Goal: Transaction & Acquisition: Purchase product/service

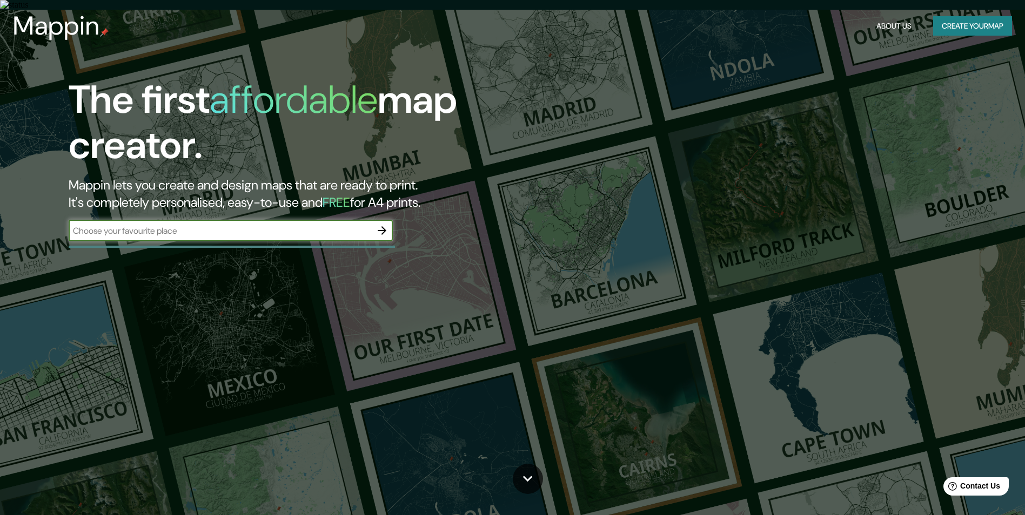
click at [222, 227] on input "text" at bounding box center [220, 231] width 303 height 12
type input "верхнеяркеево"
click at [384, 227] on icon "button" at bounding box center [382, 230] width 13 height 13
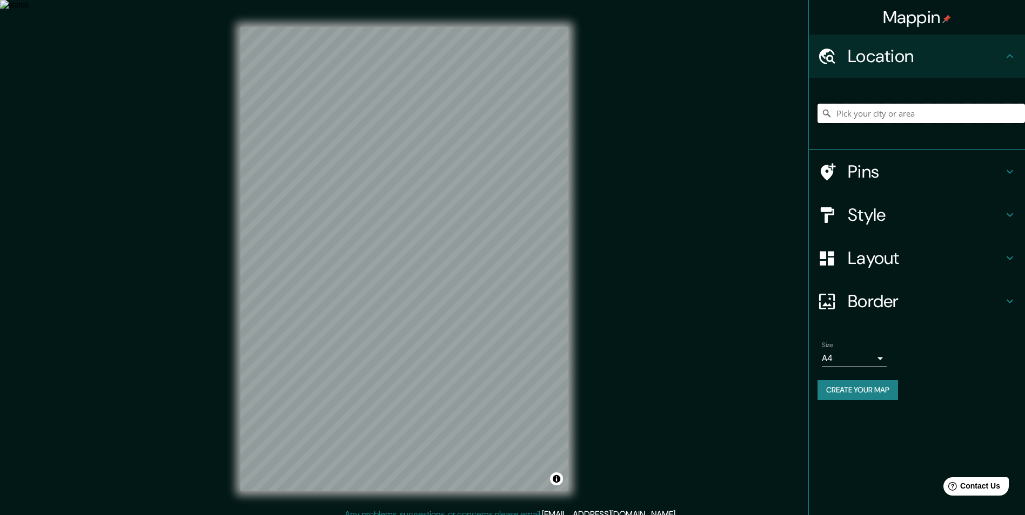
click at [895, 113] on input "Pick your city or area" at bounding box center [921, 113] width 207 height 19
type input "с"
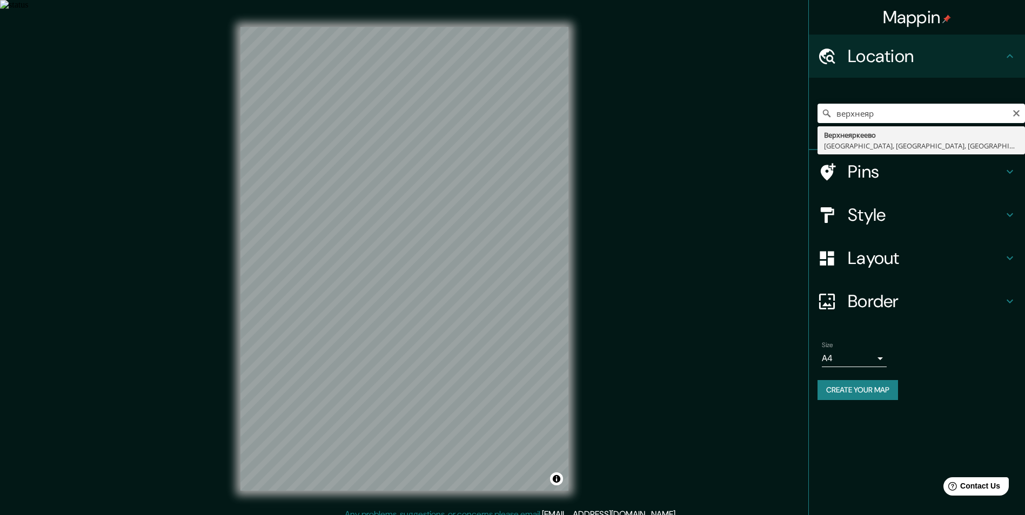
type input "Верхнеяркеево, [GEOGRAPHIC_DATA], [GEOGRAPHIC_DATA], [GEOGRAPHIC_DATA]"
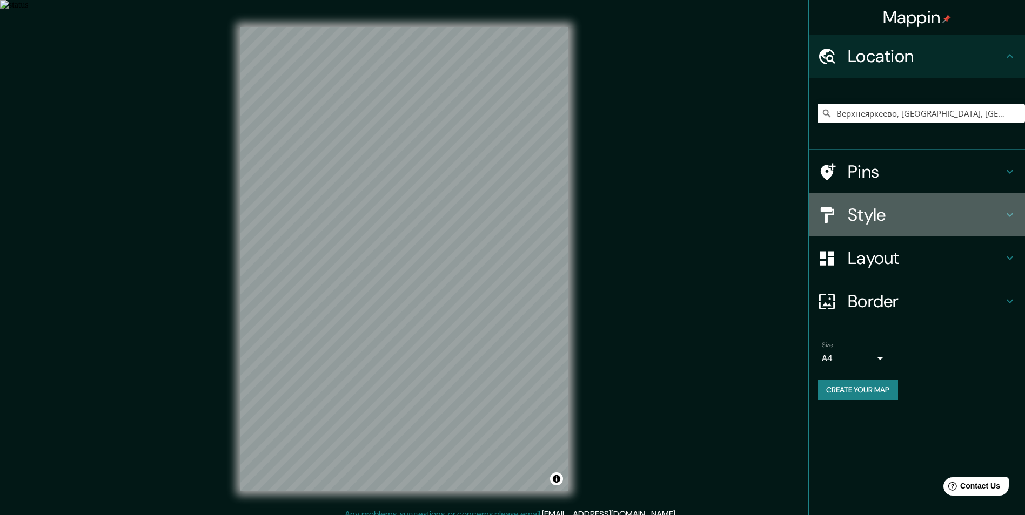
click at [874, 216] on h4 "Style" at bounding box center [926, 215] width 156 height 22
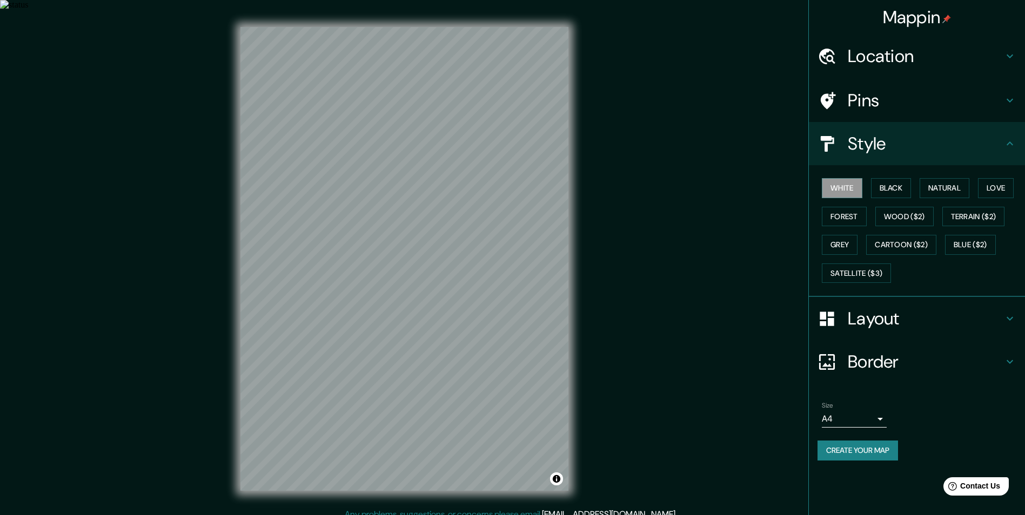
click at [874, 313] on h4 "Layout" at bounding box center [926, 319] width 156 height 22
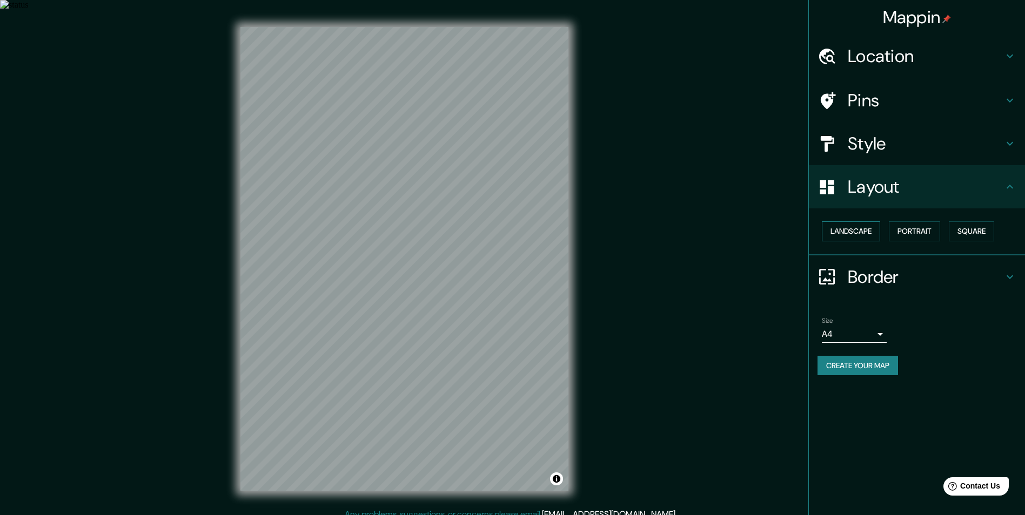
click at [856, 230] on button "Landscape" at bounding box center [851, 232] width 58 height 20
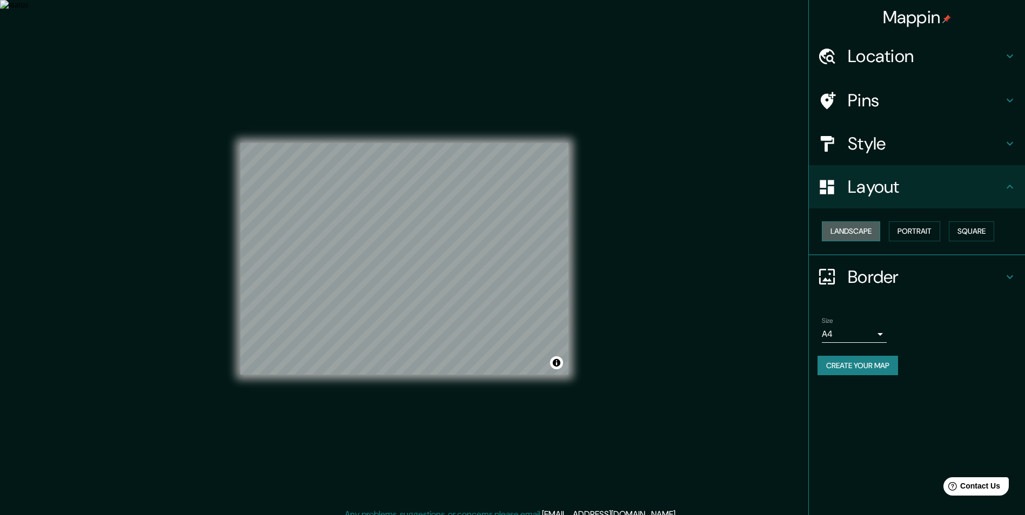
click at [856, 230] on button "Landscape" at bounding box center [851, 232] width 58 height 20
click at [919, 231] on button "Portrait" at bounding box center [914, 232] width 51 height 20
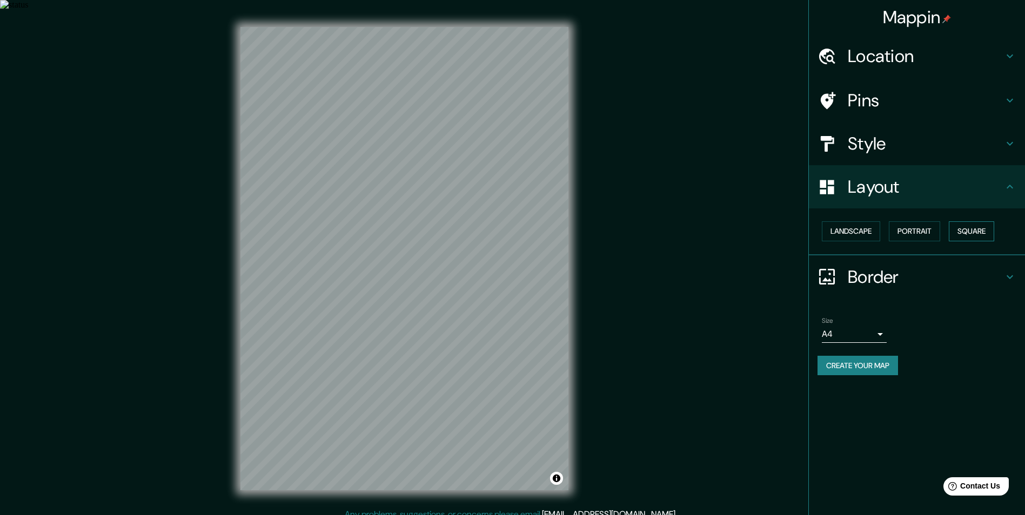
click at [974, 231] on button "Square" at bounding box center [971, 232] width 45 height 20
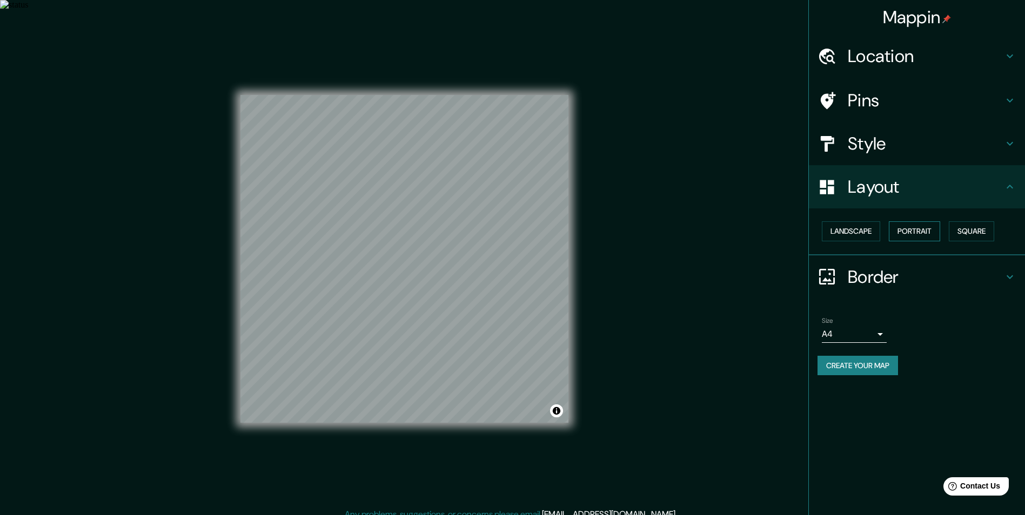
click at [915, 231] on button "Portrait" at bounding box center [914, 232] width 51 height 20
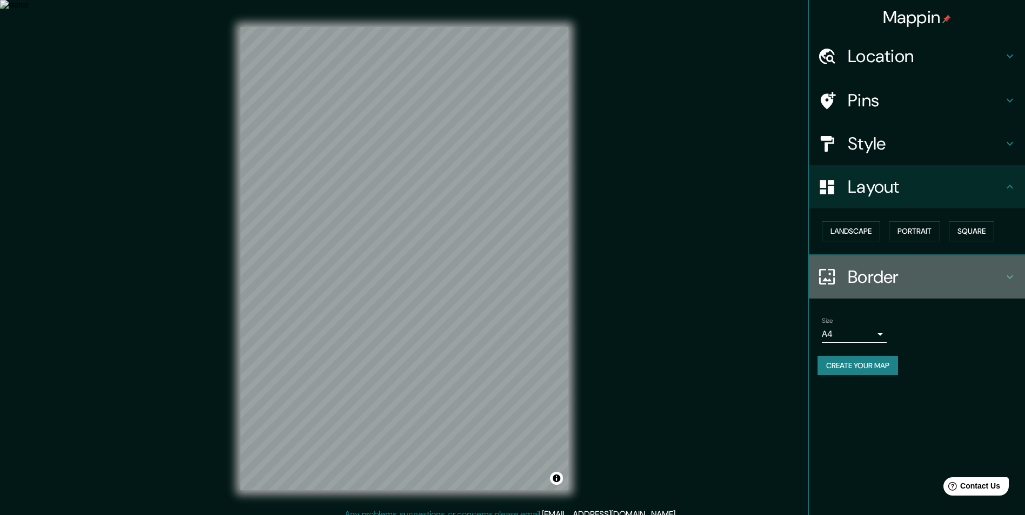
click at [867, 270] on h4 "Border" at bounding box center [926, 277] width 156 height 22
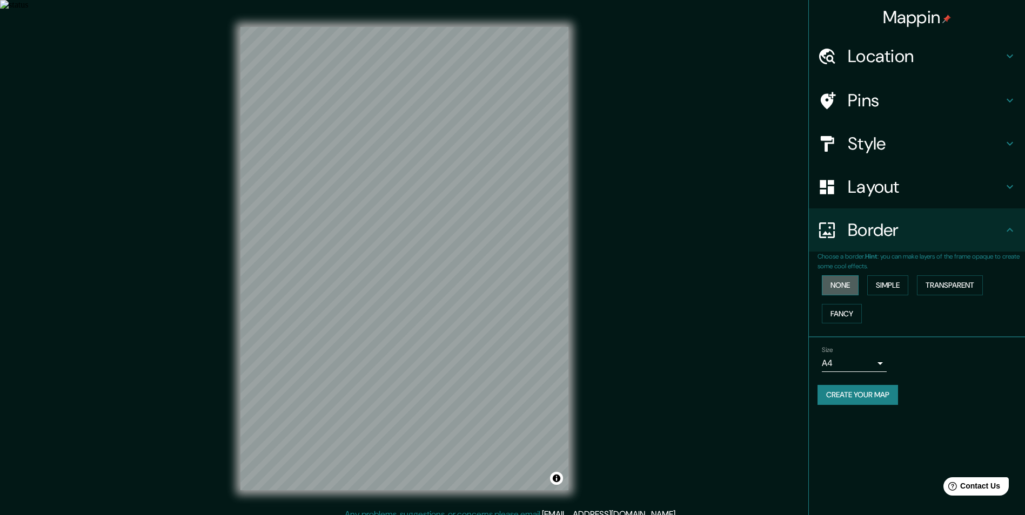
click at [843, 285] on button "None" at bounding box center [840, 286] width 37 height 20
click at [889, 284] on button "Simple" at bounding box center [887, 286] width 41 height 20
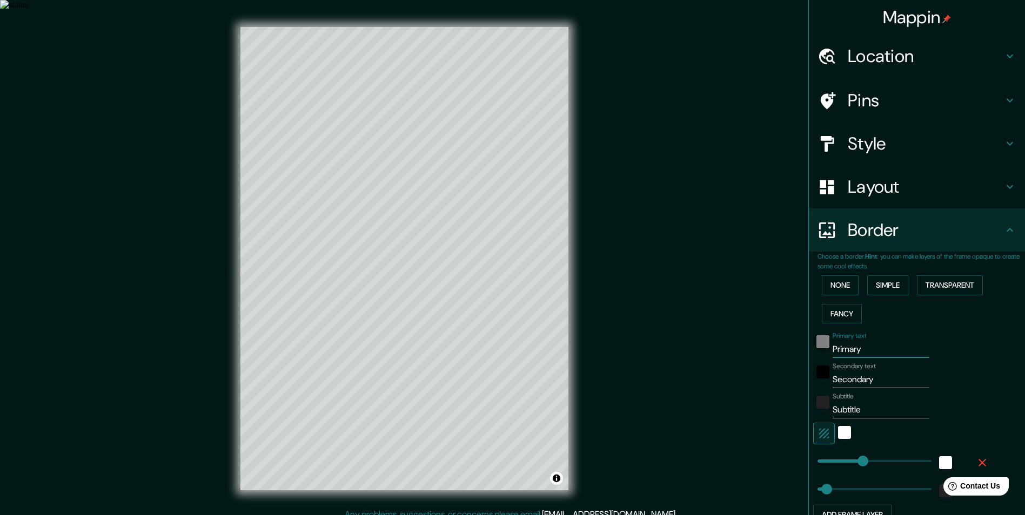
drag, startPoint x: 863, startPoint y: 347, endPoint x: 820, endPoint y: 344, distance: 43.3
click at [820, 344] on div "Primary text Primary" at bounding box center [901, 345] width 177 height 26
type input "В"
type input "243"
type input "49"
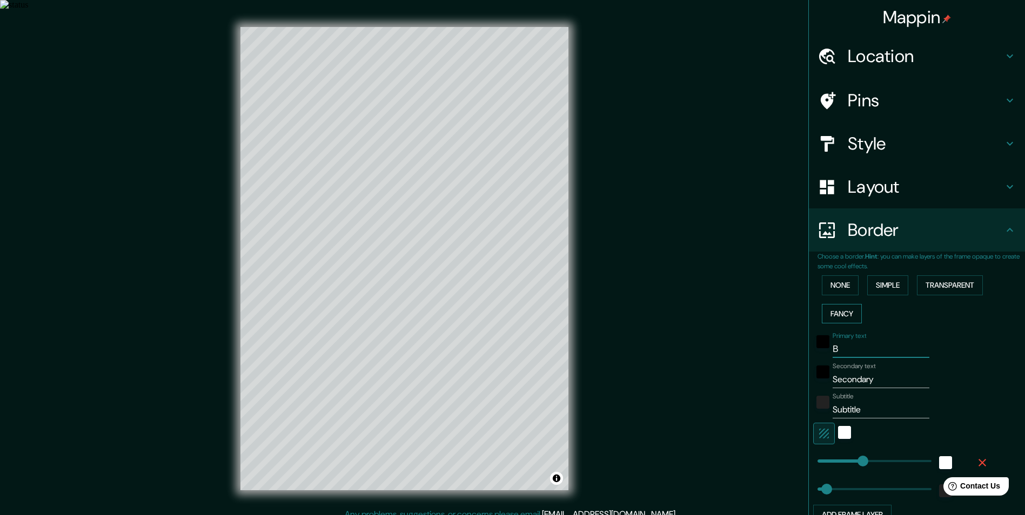
type input "Ве"
type input "243"
type input "49"
type input "Вер"
type input "243"
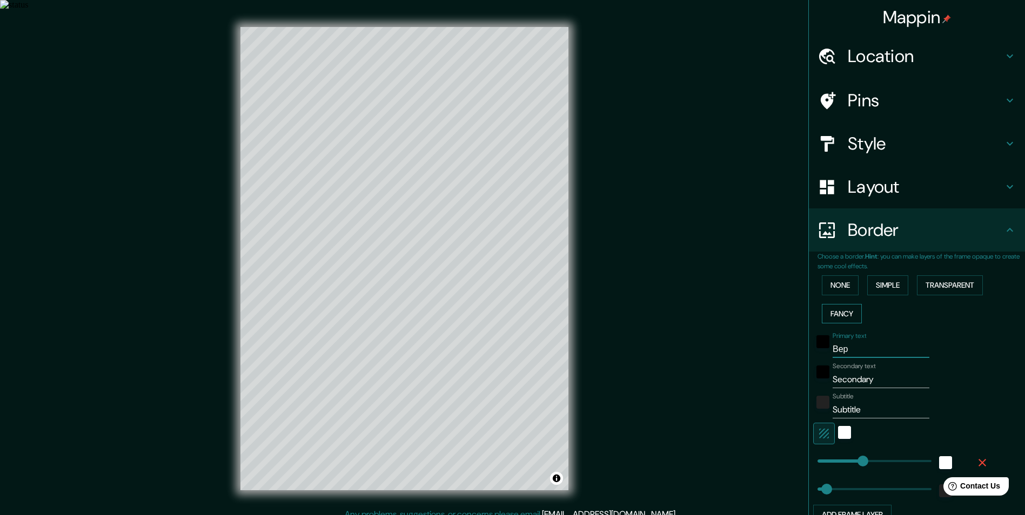
type input "49"
type input "Верх"
type input "243"
type input "49"
type input "Верхн"
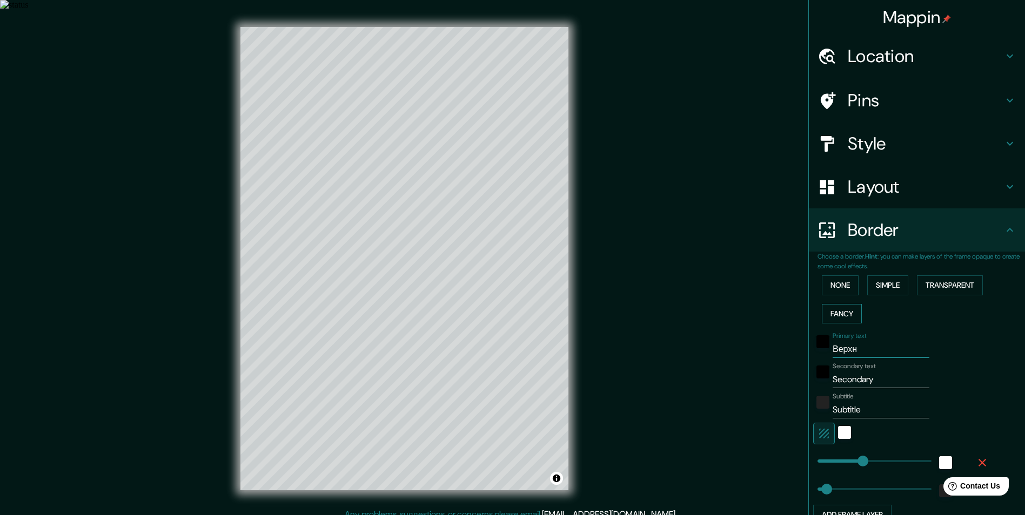
type input "243"
type input "49"
type input "Верхне"
type input "243"
type input "49"
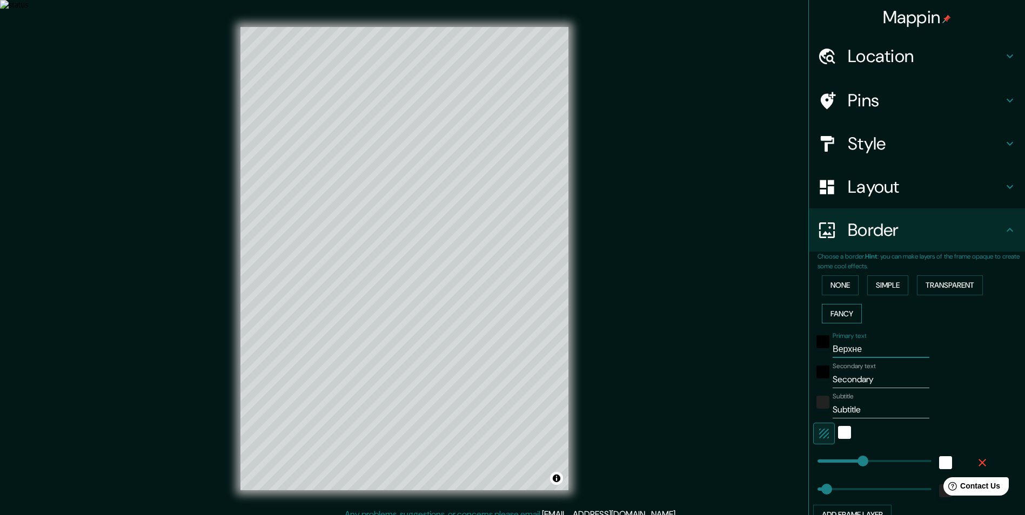
type input "Верхнея"
type input "243"
type input "49"
type input "Верхнеяр"
type input "243"
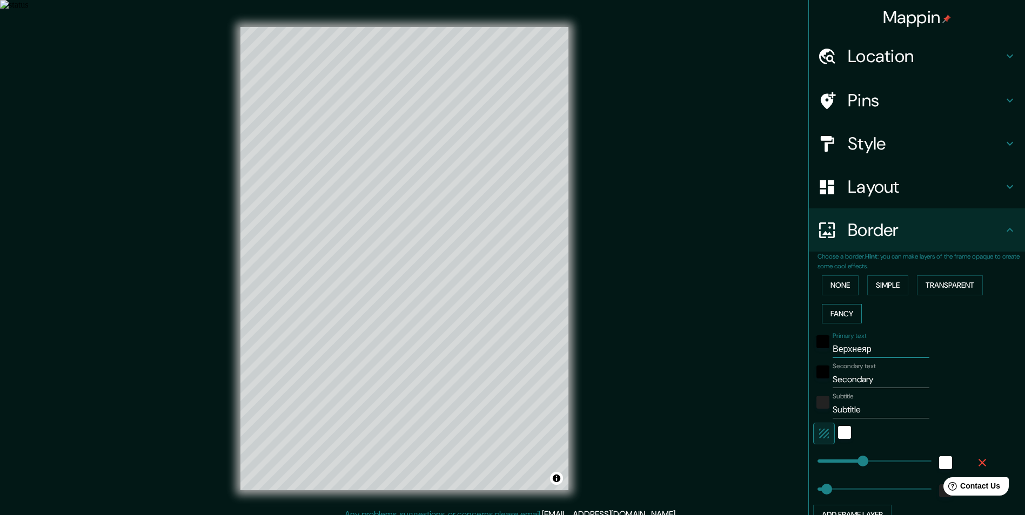
type input "49"
type input "Верхнеярк"
type input "243"
type input "49"
type input "Верхнеярке"
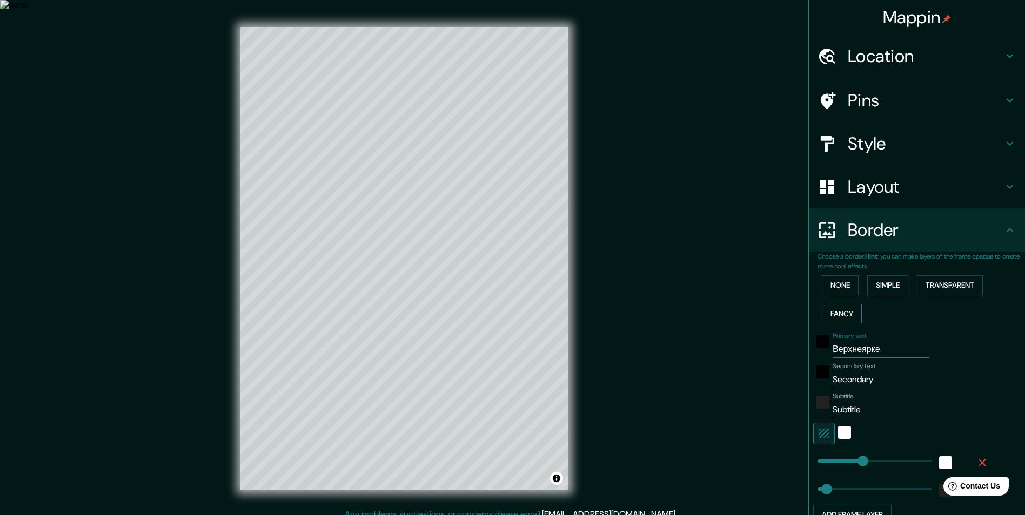
type input "243"
type input "49"
type input "Верхнеяркее"
type input "243"
type input "49"
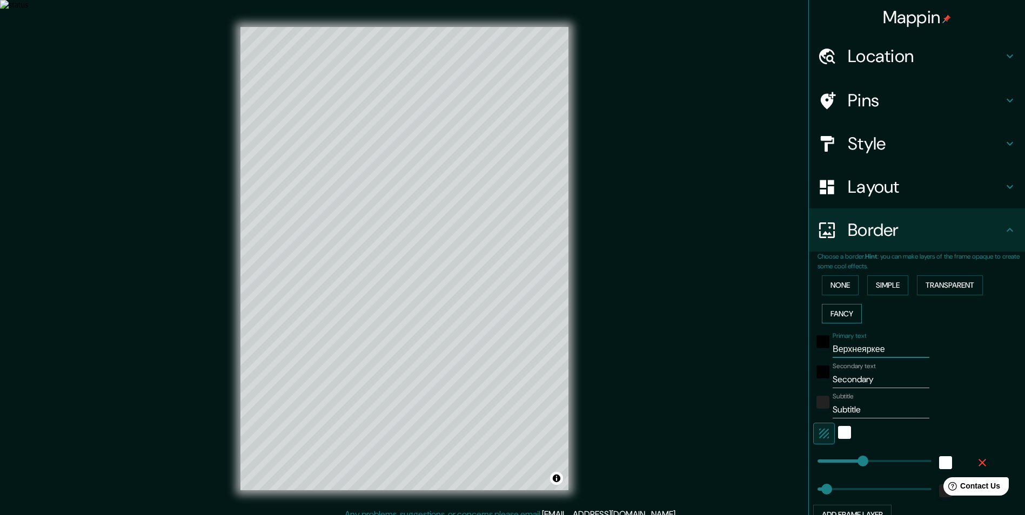
type input "Верхнеяркеев"
type input "243"
type input "49"
type input "Верхнеяркеево"
type input "243"
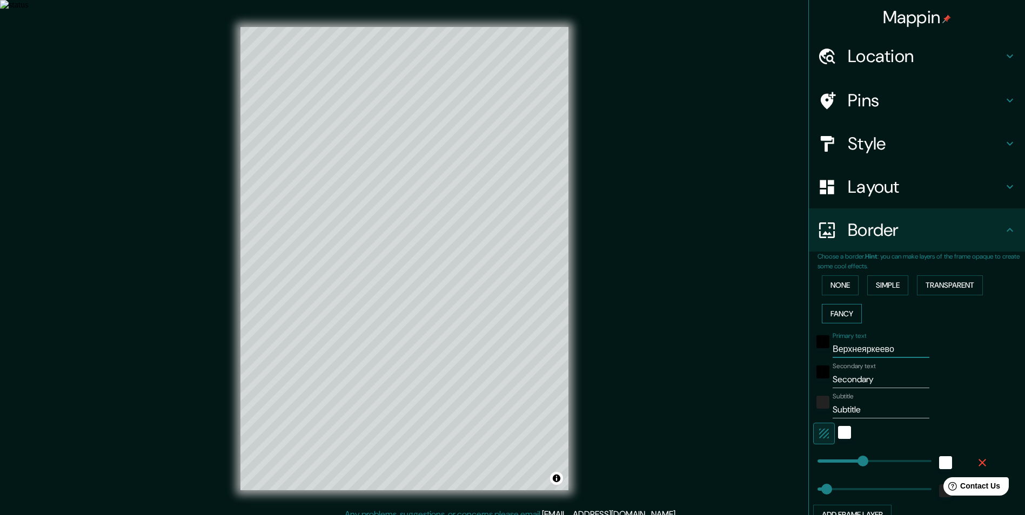
type input "49"
type input "Верхнеяркеево"
drag, startPoint x: 874, startPoint y: 378, endPoint x: 820, endPoint y: 377, distance: 54.6
click at [820, 377] on div "Secondary text Secondary" at bounding box center [901, 376] width 177 height 26
type input "Р"
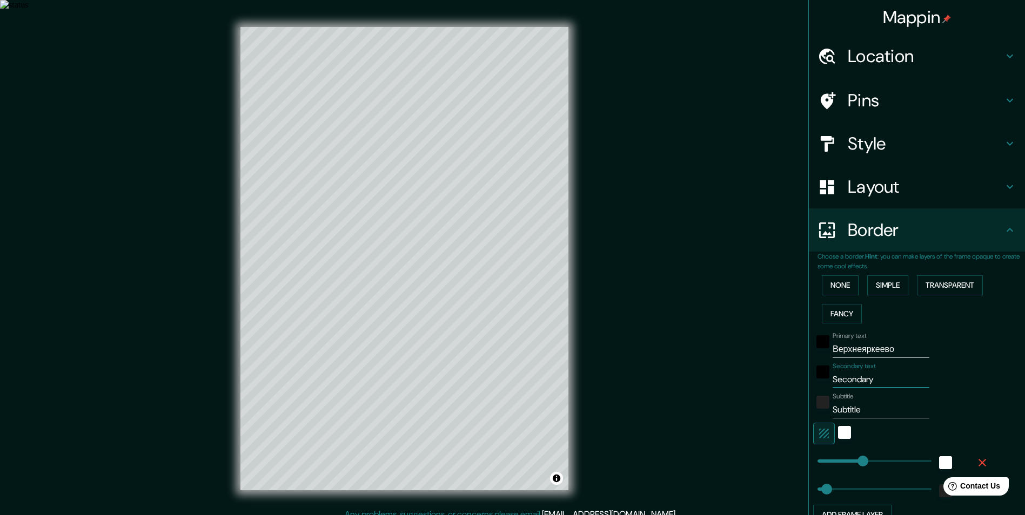
type input "243"
type input "49"
type input "Ре"
type input "243"
type input "49"
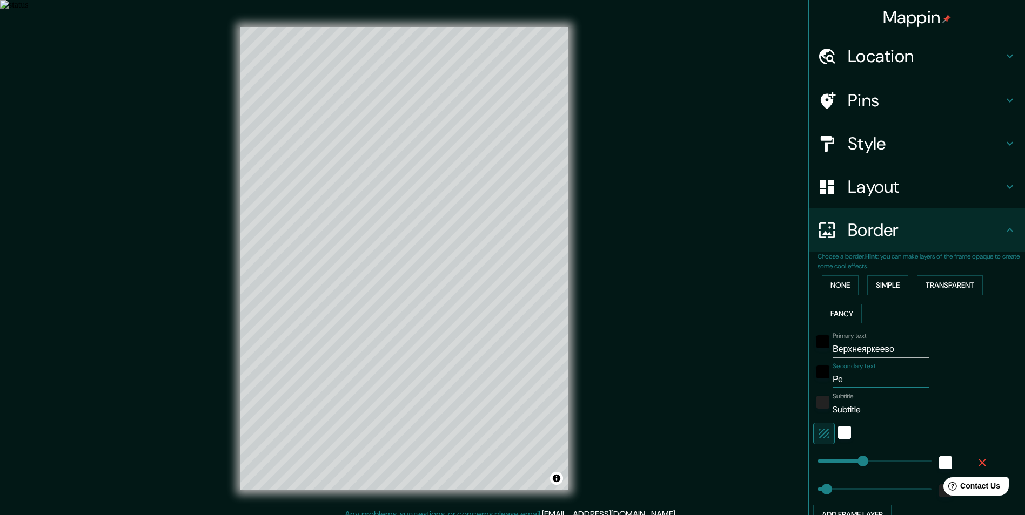
type input "Рес"
type input "243"
type input "49"
type input "Респ"
type input "243"
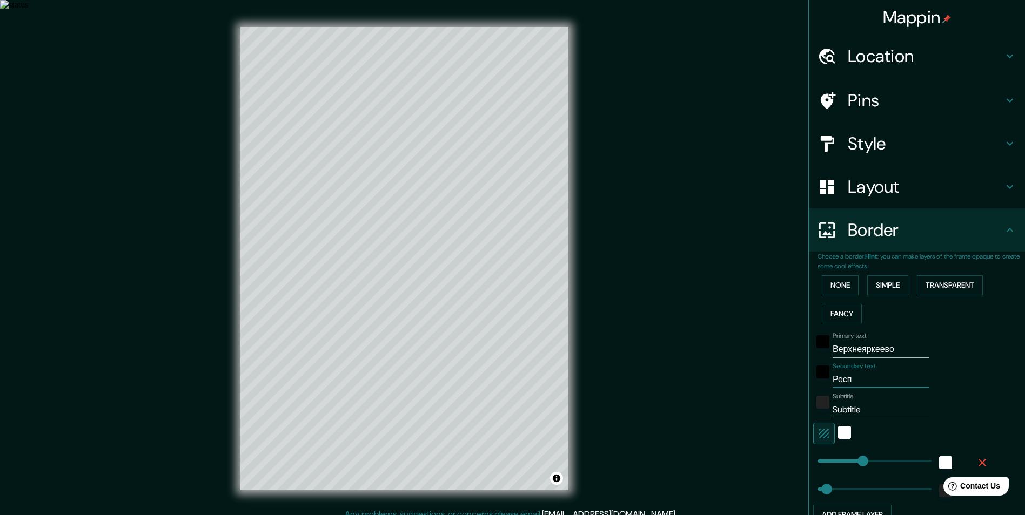
type input "49"
type input "Респу"
type input "243"
type input "49"
type input "Респуб"
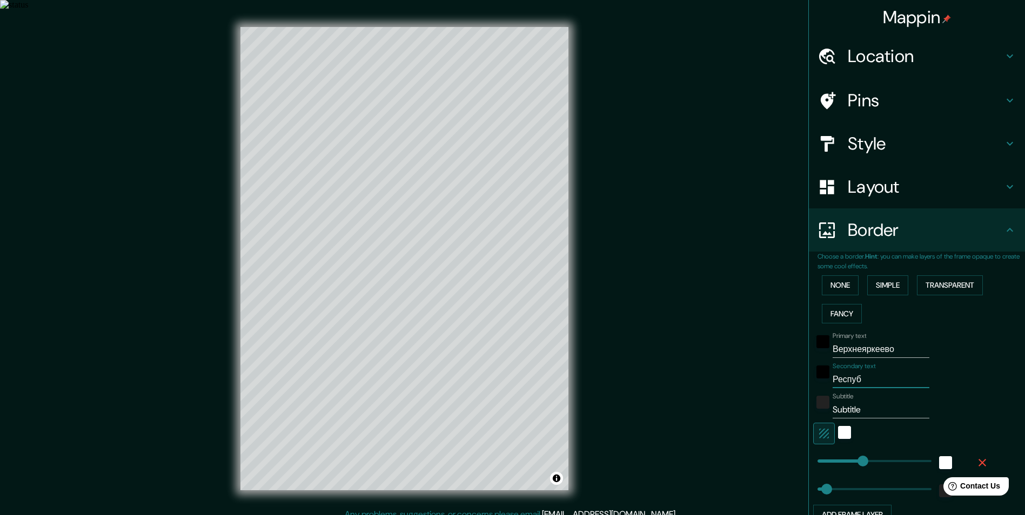
type input "243"
type input "49"
type input "Республ"
type input "243"
type input "49"
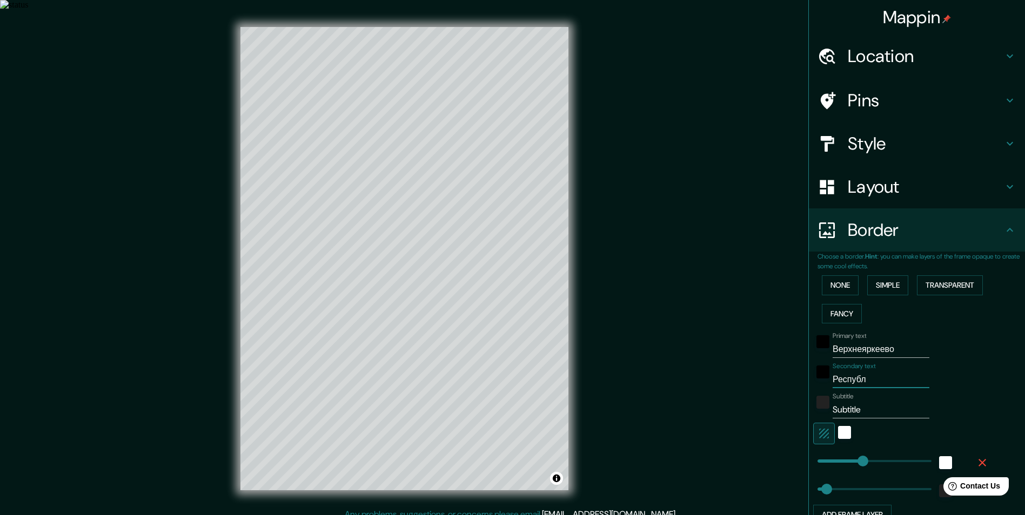
type input "Республи"
type input "243"
type input "49"
type input "Республик"
type input "243"
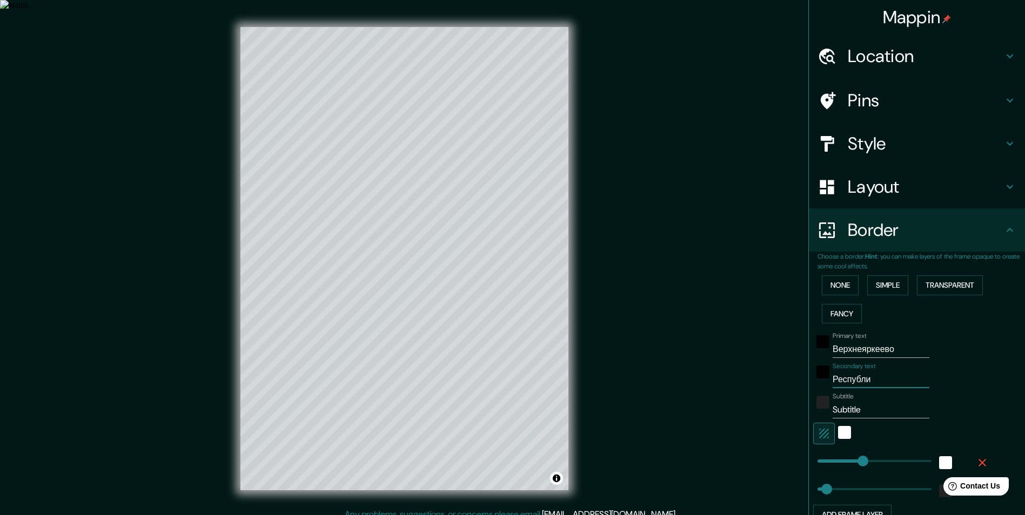
type input "49"
type input "Республика"
type input "243"
type input "49"
type input "Республика"
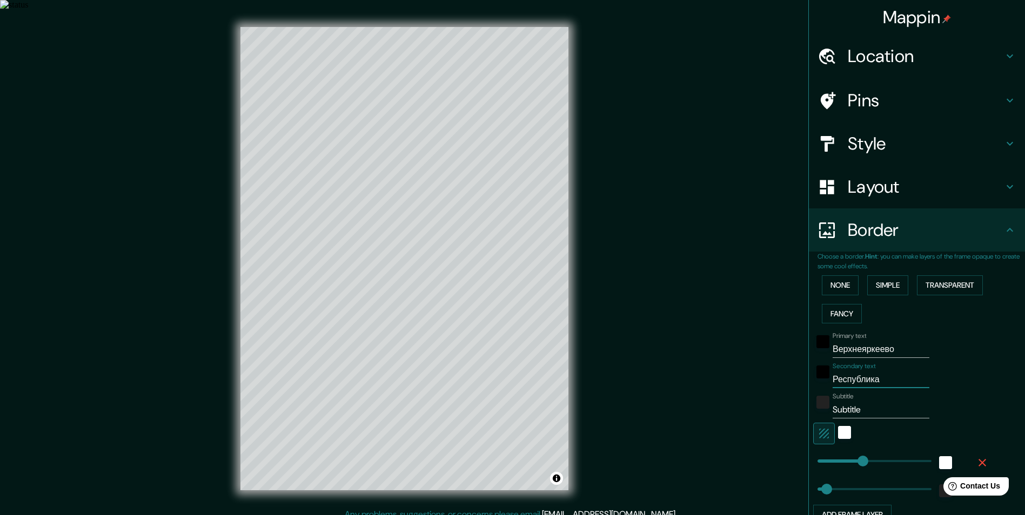
type input "243"
type input "49"
type input "Республика Б"
type input "243"
type input "49"
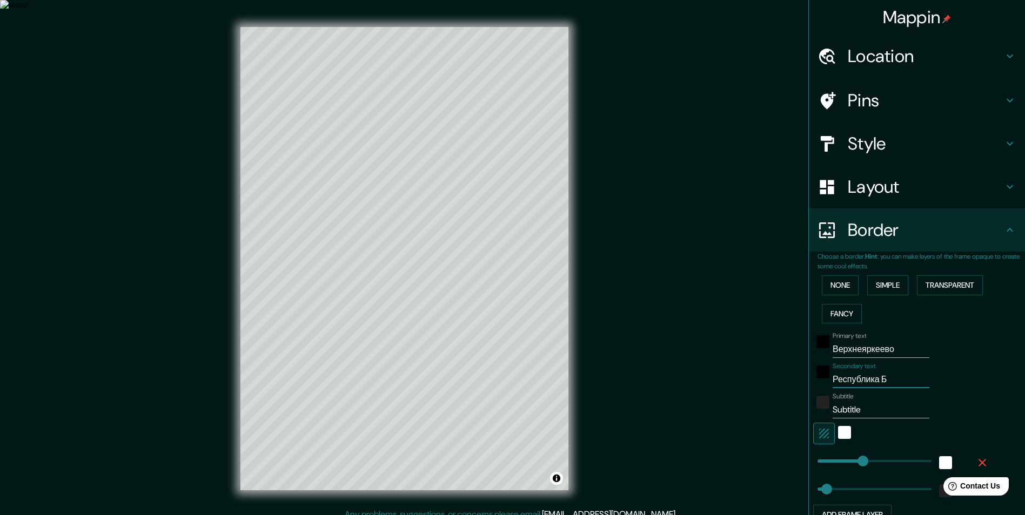
type input "Республика Ба"
type input "243"
type input "49"
type input "Республика Баш"
type input "243"
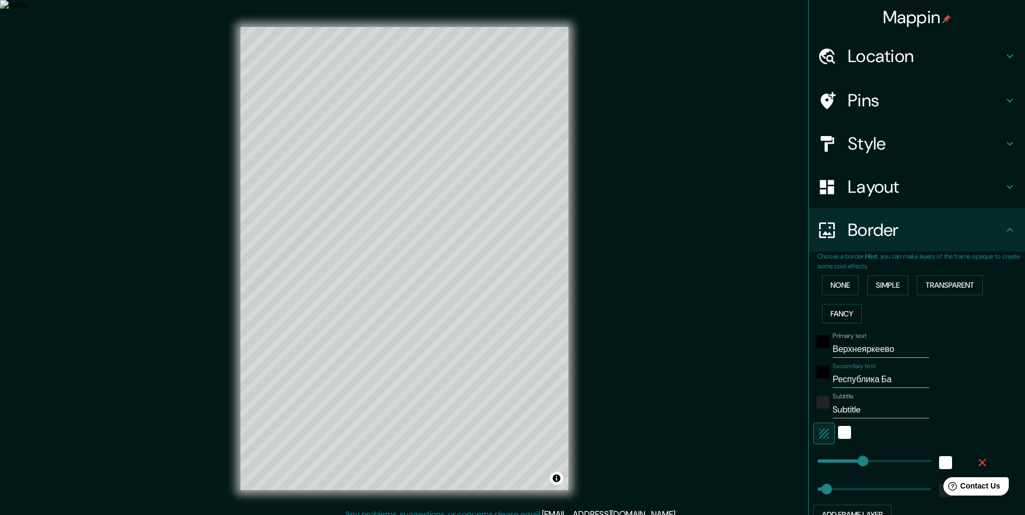
type input "49"
type input "Республика Башк"
type input "243"
type input "49"
type input "Республика Башко"
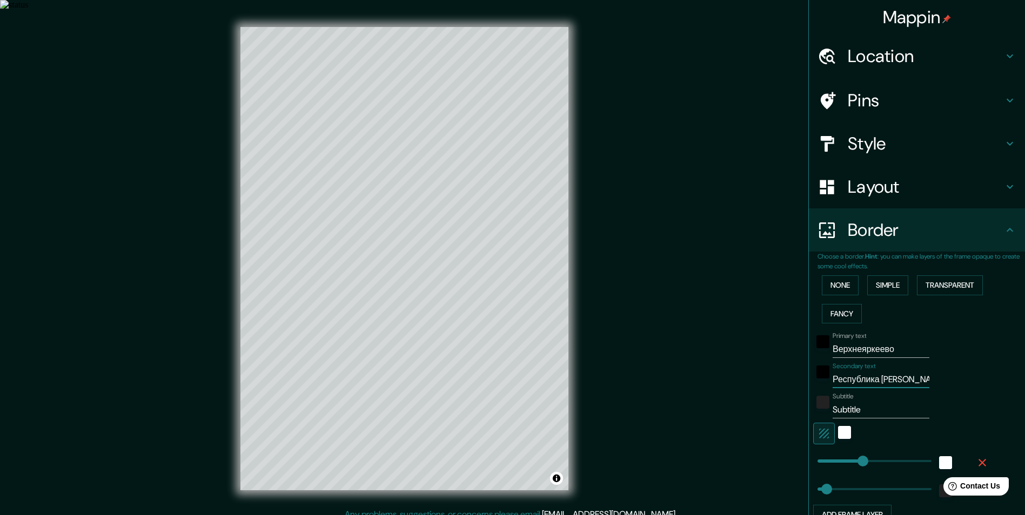
type input "243"
type input "49"
type input "Республика Башкор"
type input "243"
type input "49"
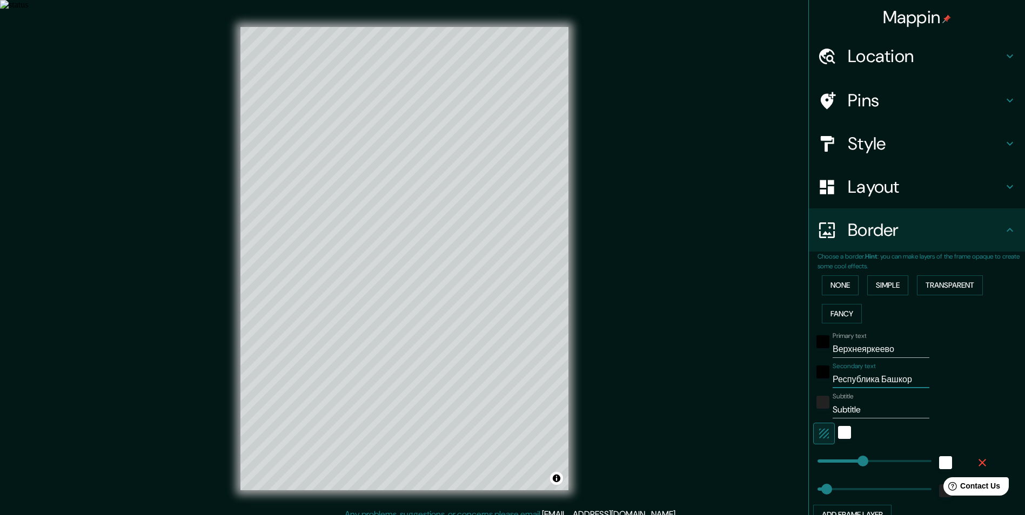
type input "Республика Башкорт"
type input "243"
type input "49"
type input "Республика Башкорто"
type input "243"
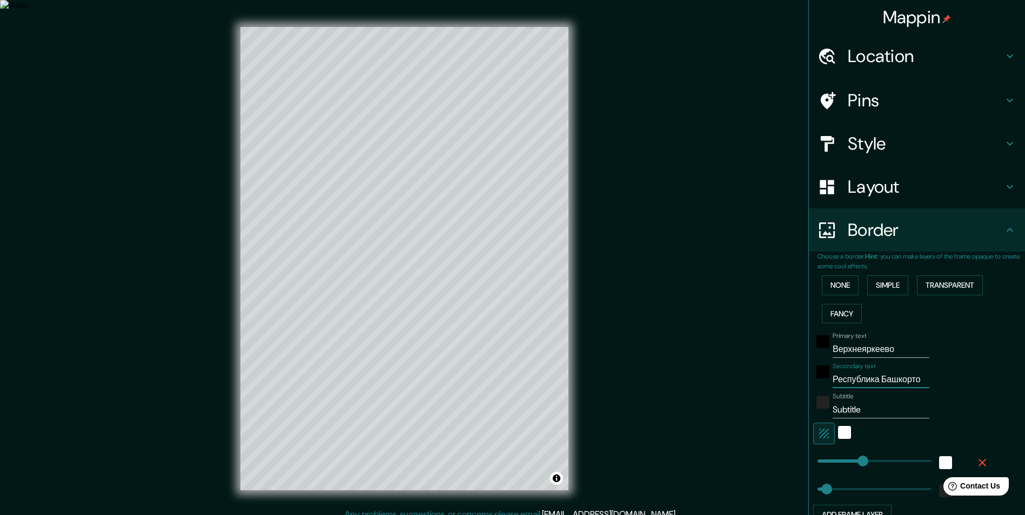
type input "49"
type input "Республика Башкортос"
type input "243"
type input "49"
type input "Республика Башкортост"
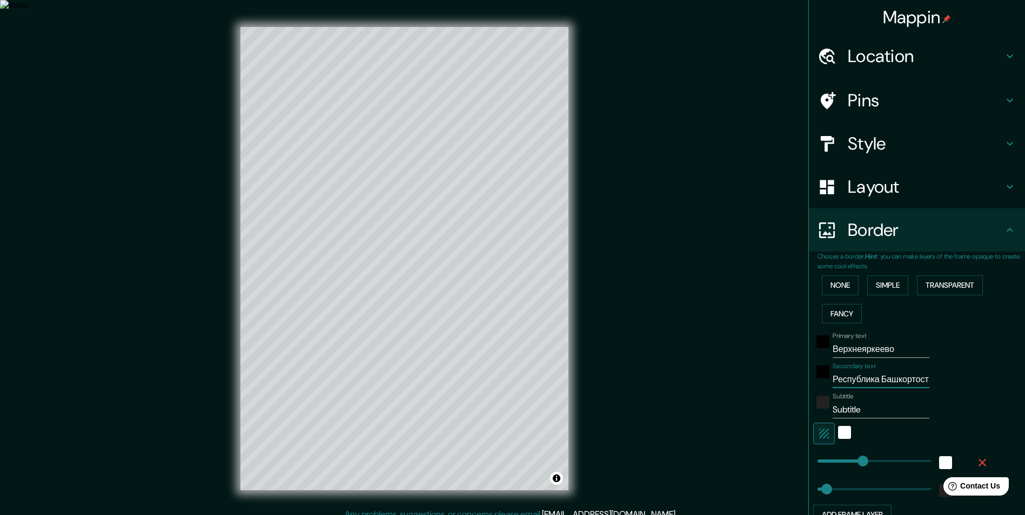
type input "243"
type input "49"
type input "Республика Башкортоста"
type input "243"
type input "49"
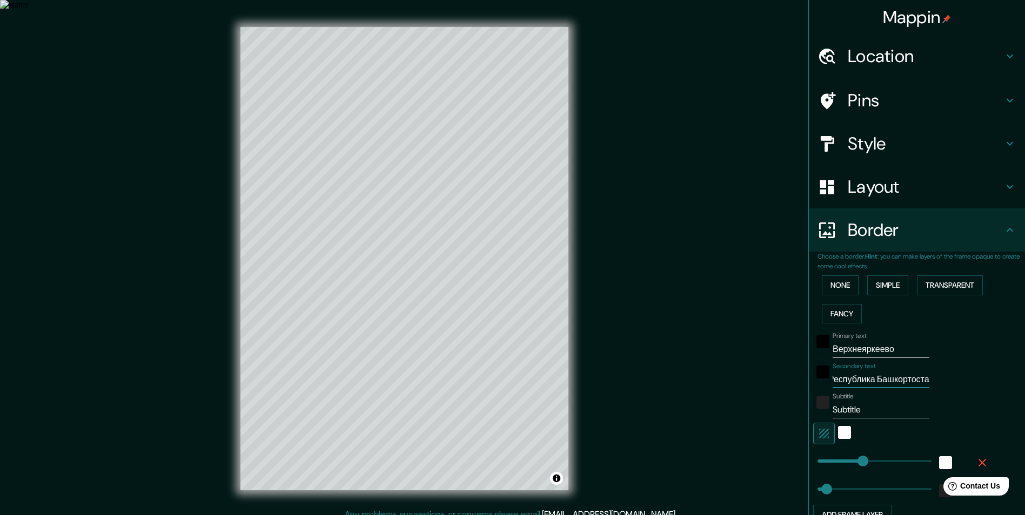
type input "Республика Башкортостан"
type input "243"
type input "49"
type input "Республика Башкортостан"
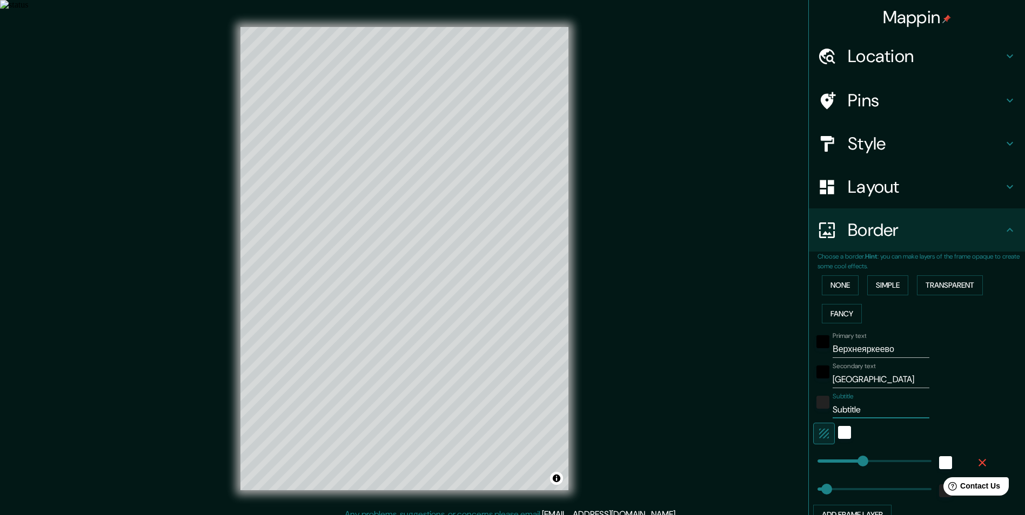
scroll to position [0, 0]
drag, startPoint x: 860, startPoint y: 409, endPoint x: 787, endPoint y: 406, distance: 72.5
click at [787, 406] on div "Mappin Location Верхнеяркеево, Илишевский район, Башкортостан, Россия Pins Styl…" at bounding box center [512, 268] width 1025 height 516
type input "Р"
type input "243"
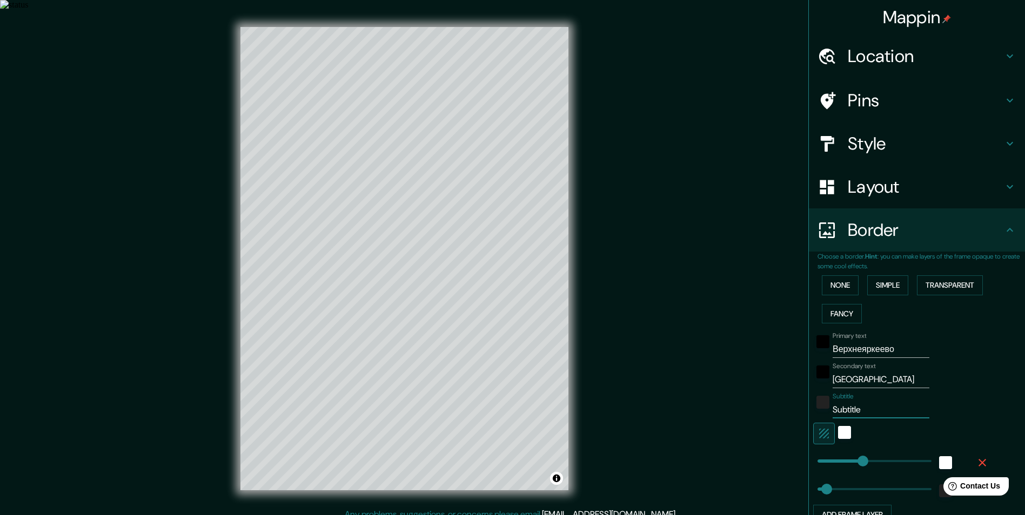
type input "49"
type input "Ро"
type input "243"
type input "49"
type input "Рос"
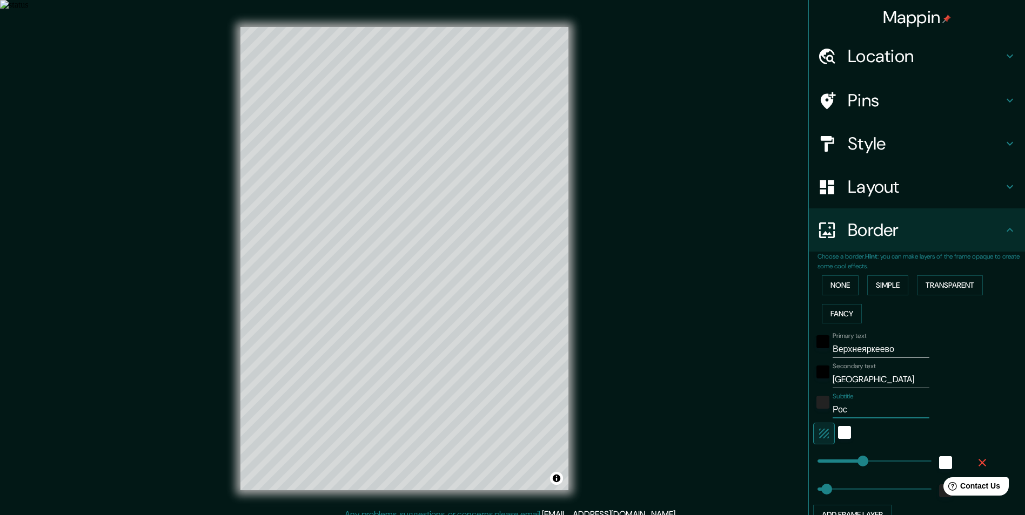
type input "243"
type input "49"
type input "Росс"
type input "243"
type input "49"
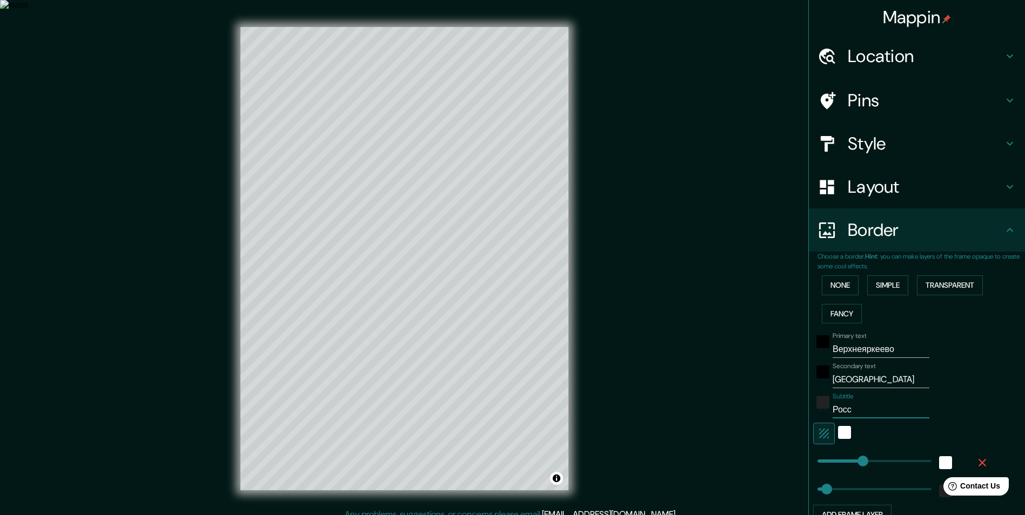
type input "Росси"
type input "243"
type input "49"
type input "Россий"
type input "243"
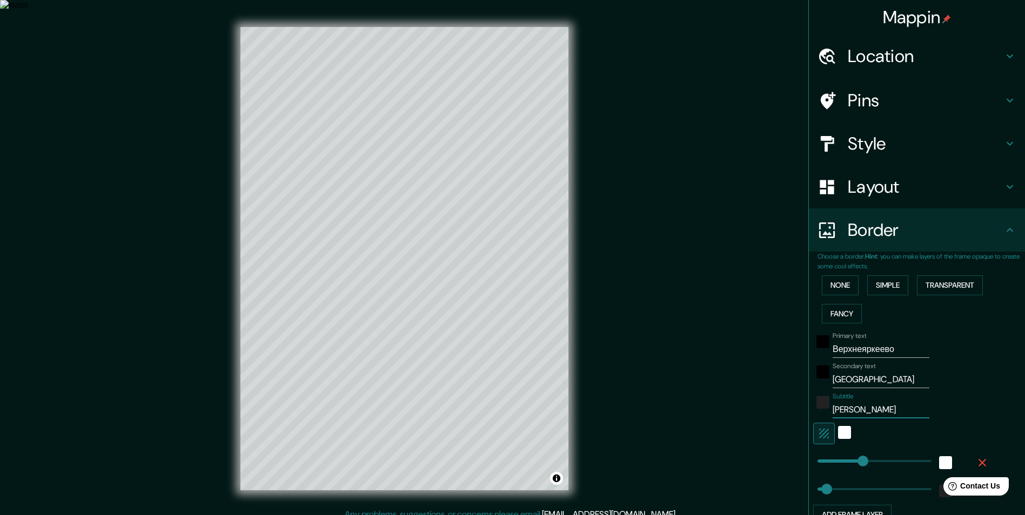
type input "49"
type input "Российс"
type input "243"
type input "49"
type input "Российск"
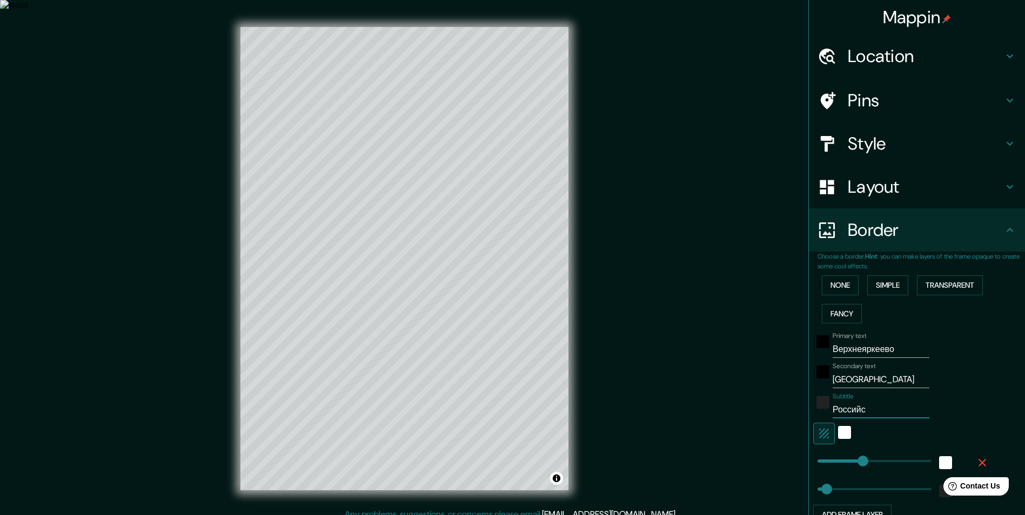
type input "243"
type input "49"
type input "Российская"
type input "243"
type input "49"
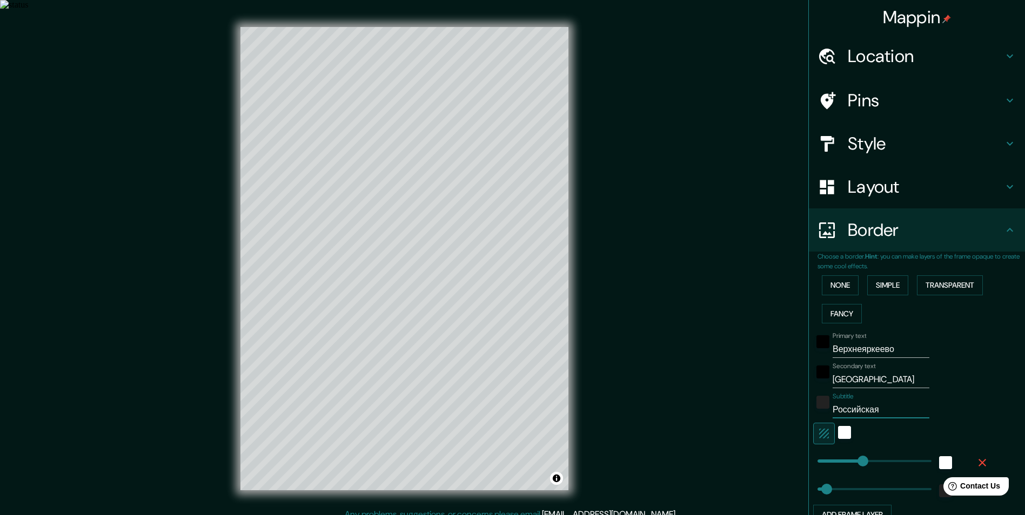
type input "Российская"
type input "243"
type input "49"
type input "Российская Ф"
type input "243"
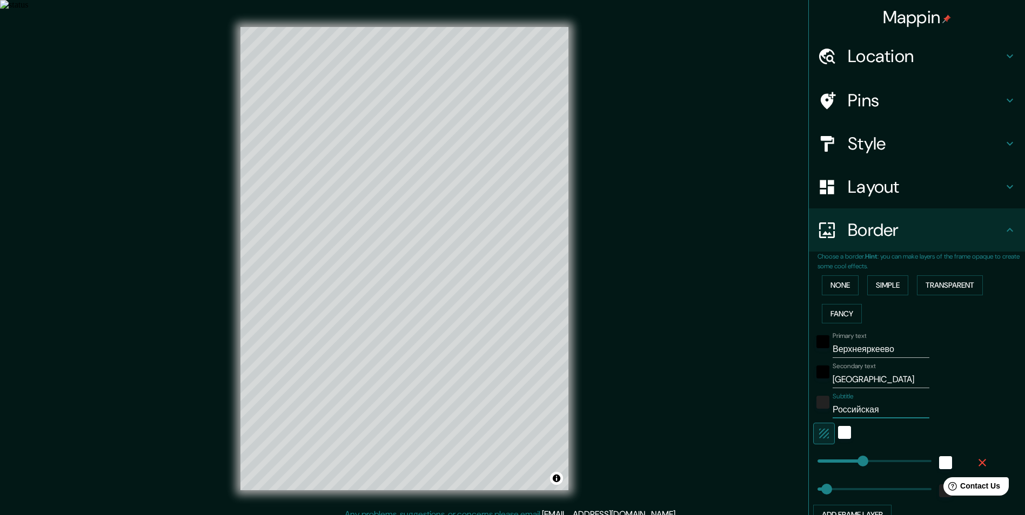
type input "49"
type input "Российская Фе"
type input "243"
type input "49"
type input "Российская Фед"
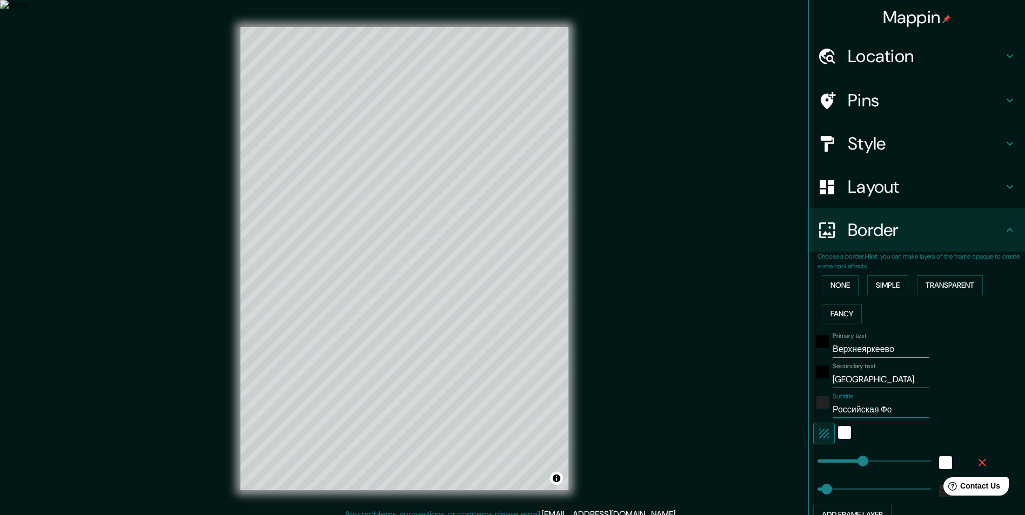
type input "243"
type input "49"
type input "Российская Феде"
type input "243"
type input "49"
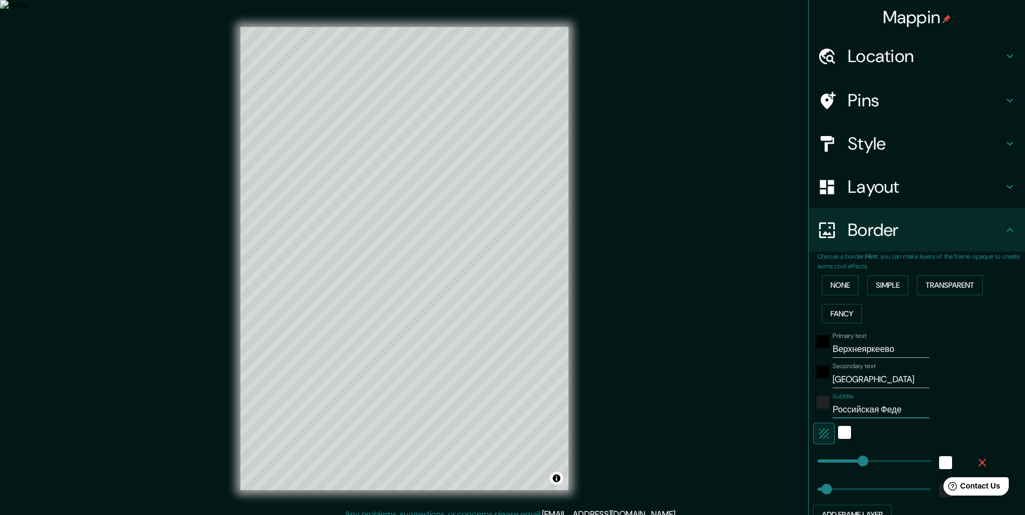
type input "Российская Федер"
type input "243"
type input "49"
type input "Российская Федера"
type input "243"
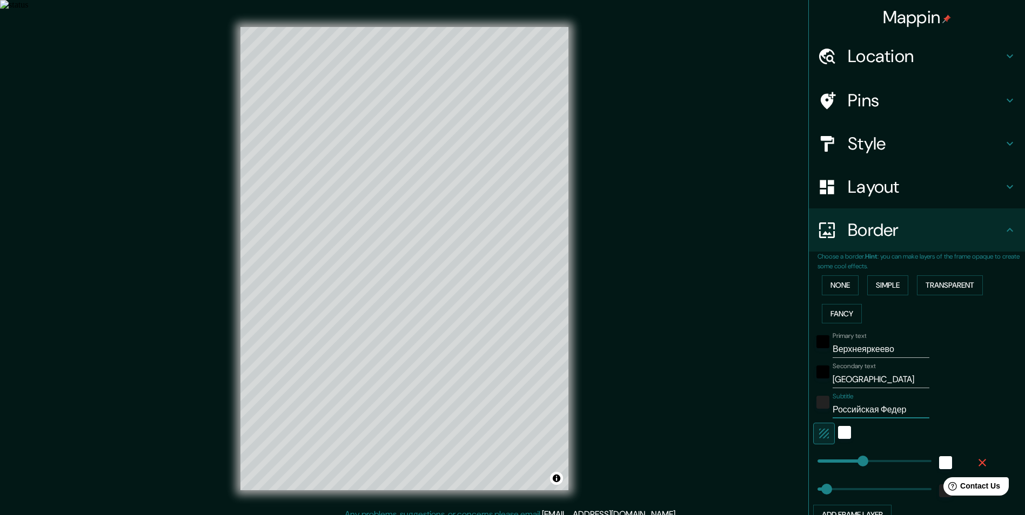
type input "49"
type input "Российская Федерац"
type input "243"
type input "49"
type input "Российская Федераци"
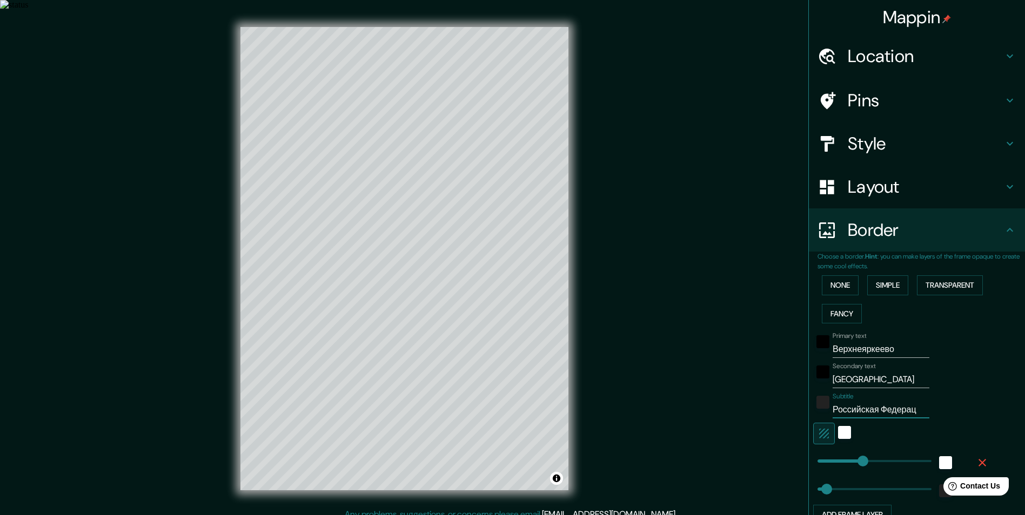
type input "243"
type input "49"
type input "Российская Федерация"
type input "243"
type input "49"
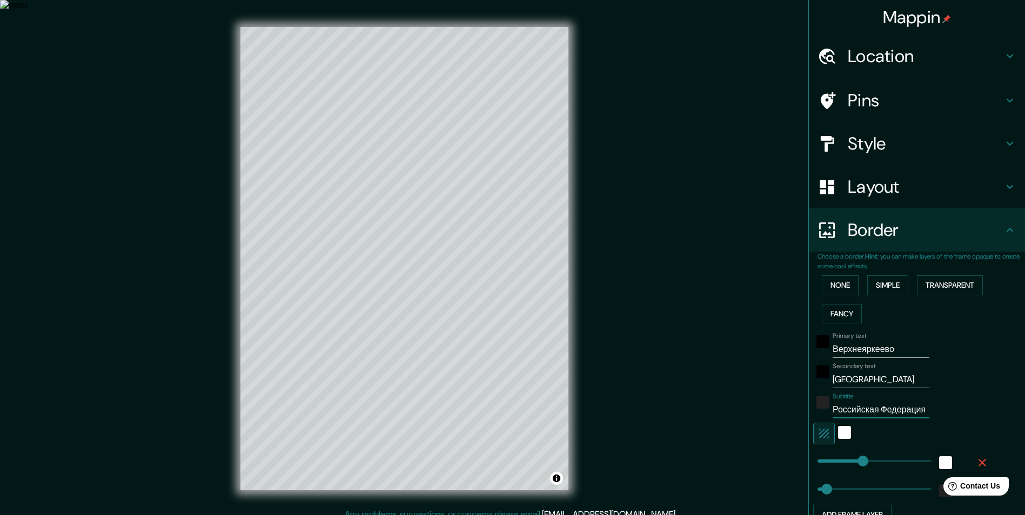
scroll to position [0, 1]
type input "Российская Федерация"
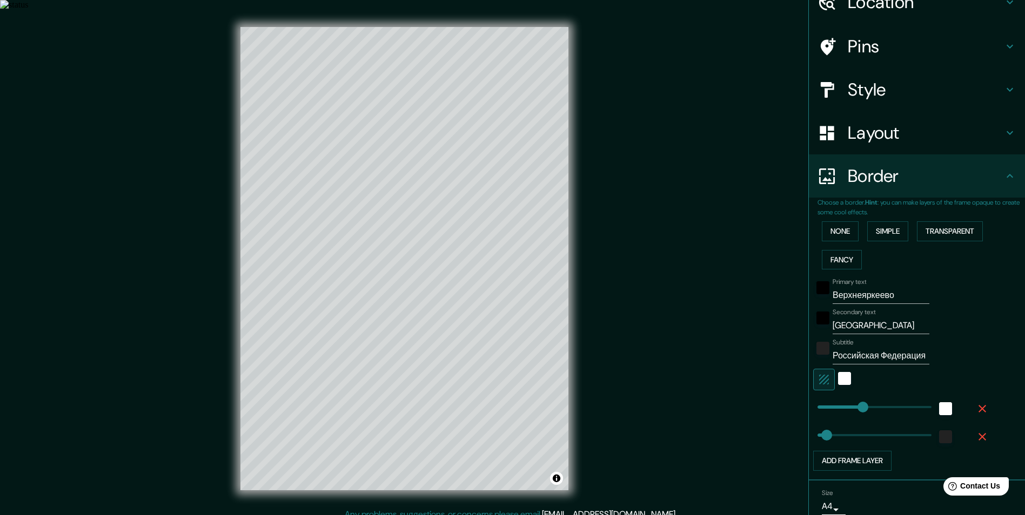
scroll to position [99, 0]
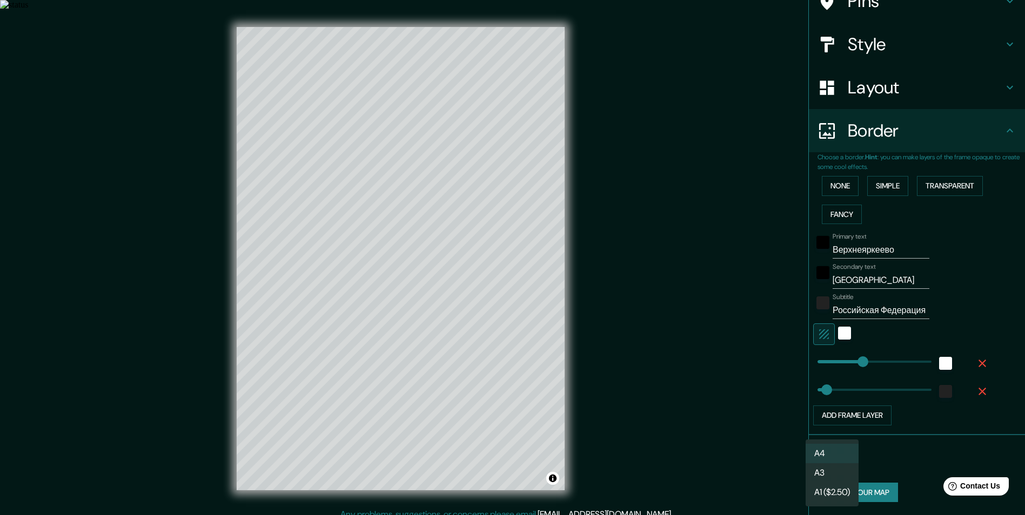
click at [820, 460] on body "Mappin Location Верхнеяркеево, Илишевский район, Башкортостан, Россия Pins Styl…" at bounding box center [512, 267] width 1025 height 515
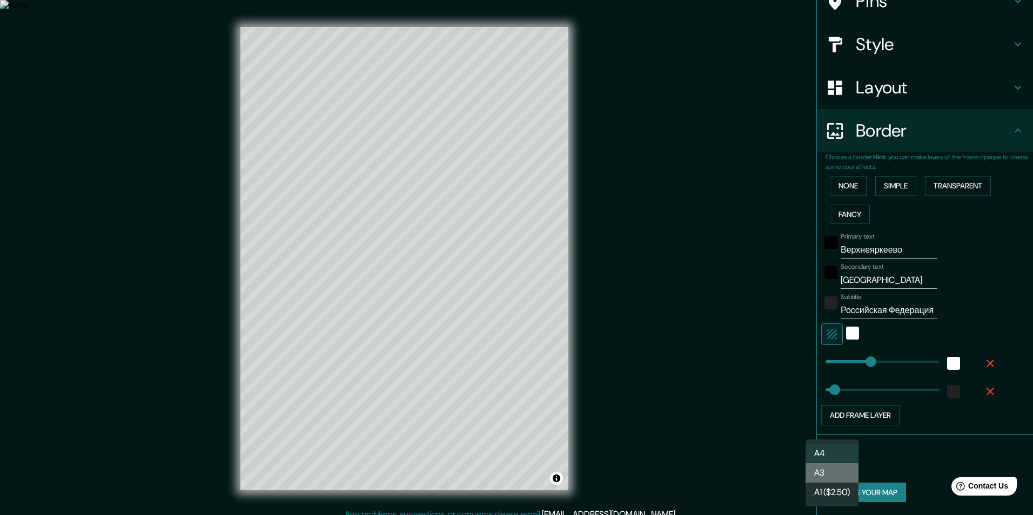
click at [842, 472] on li "A3" at bounding box center [832, 473] width 53 height 19
type input "a4"
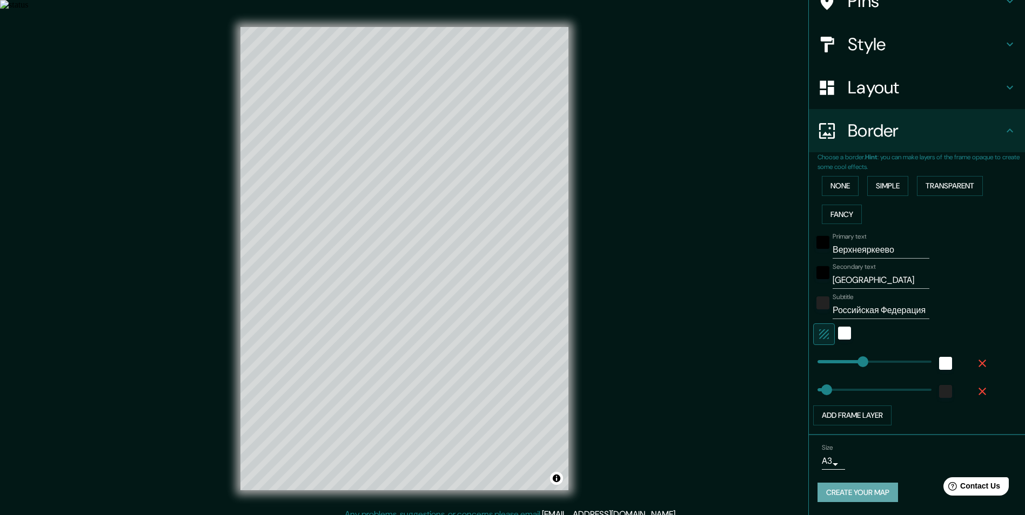
click at [886, 493] on button "Create your map" at bounding box center [858, 493] width 81 height 20
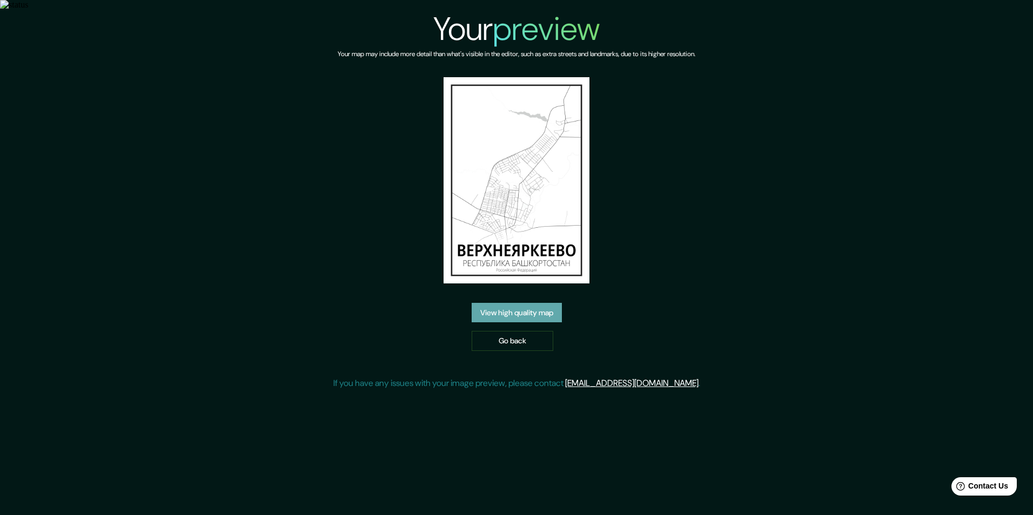
click at [528, 303] on link "View high quality map" at bounding box center [517, 313] width 90 height 20
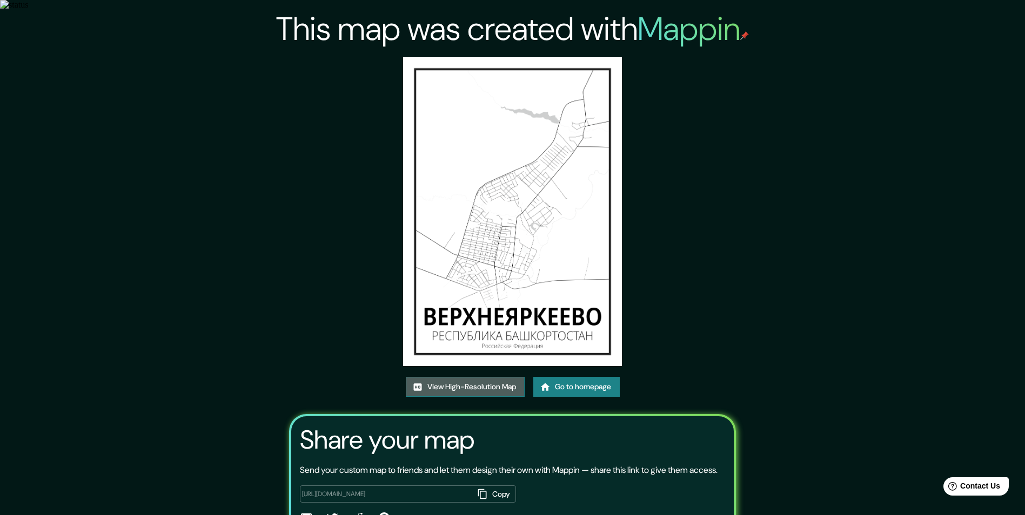
click at [503, 383] on link "View High-Resolution Map" at bounding box center [465, 387] width 119 height 20
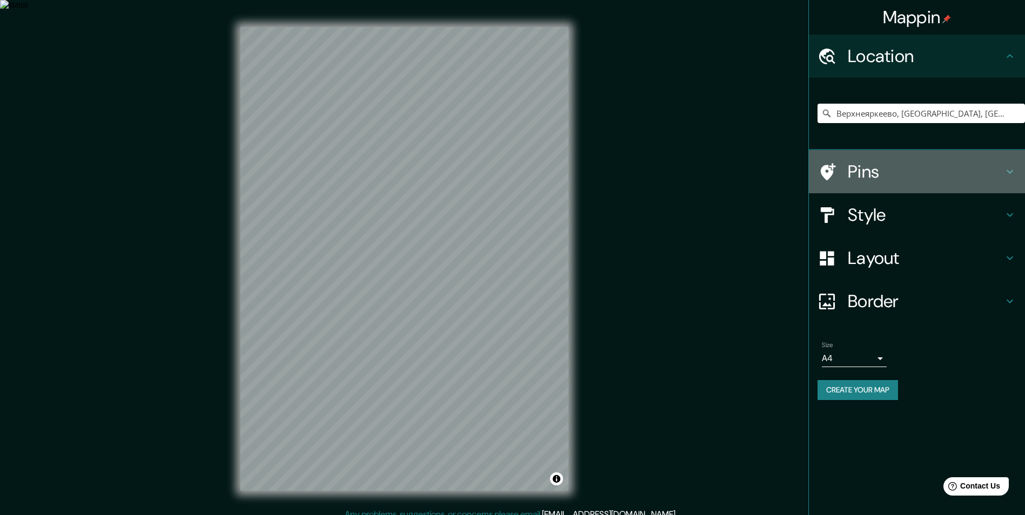
click at [911, 160] on div "Pins" at bounding box center [917, 171] width 216 height 43
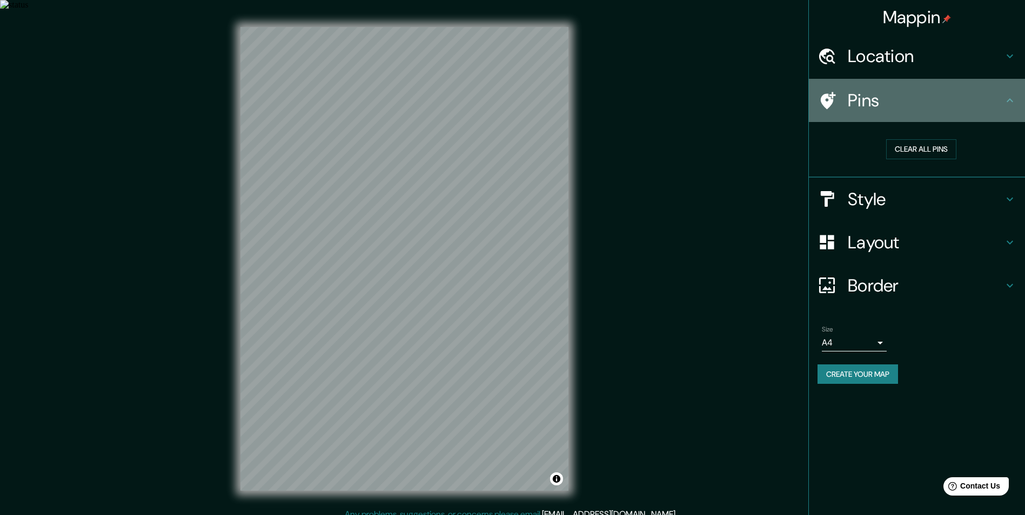
click at [899, 111] on h4 "Pins" at bounding box center [926, 101] width 156 height 22
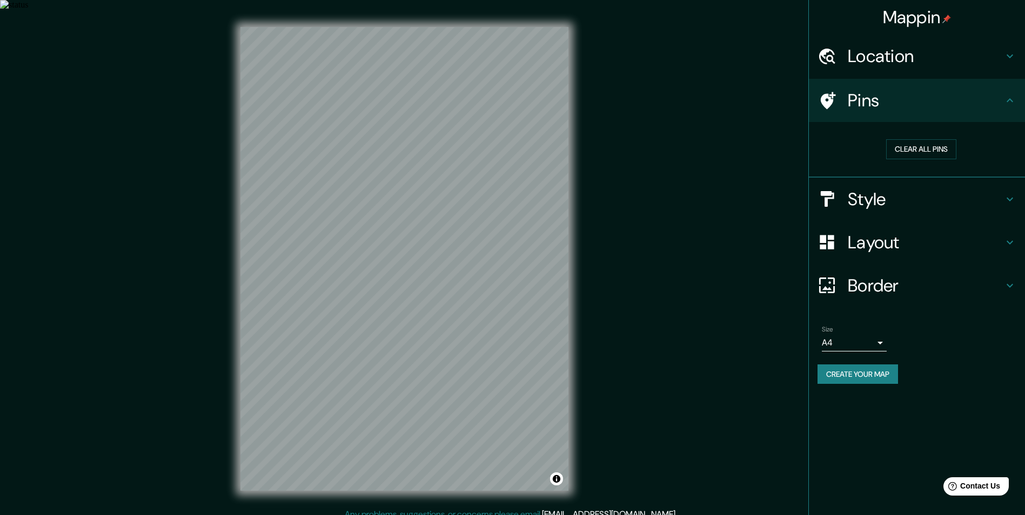
click at [909, 199] on h4 "Style" at bounding box center [926, 200] width 156 height 22
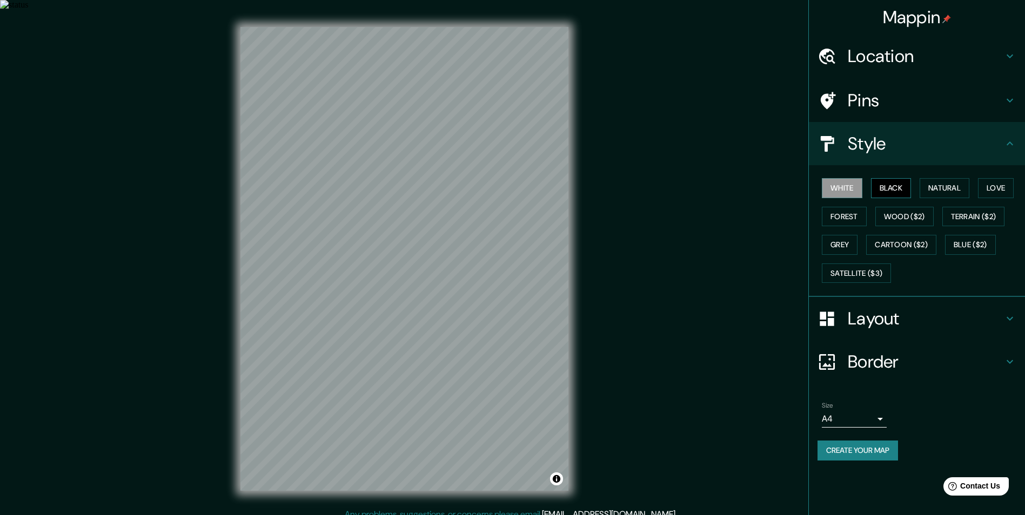
click at [897, 183] on button "Black" at bounding box center [891, 188] width 41 height 20
click at [937, 190] on button "Natural" at bounding box center [945, 188] width 50 height 20
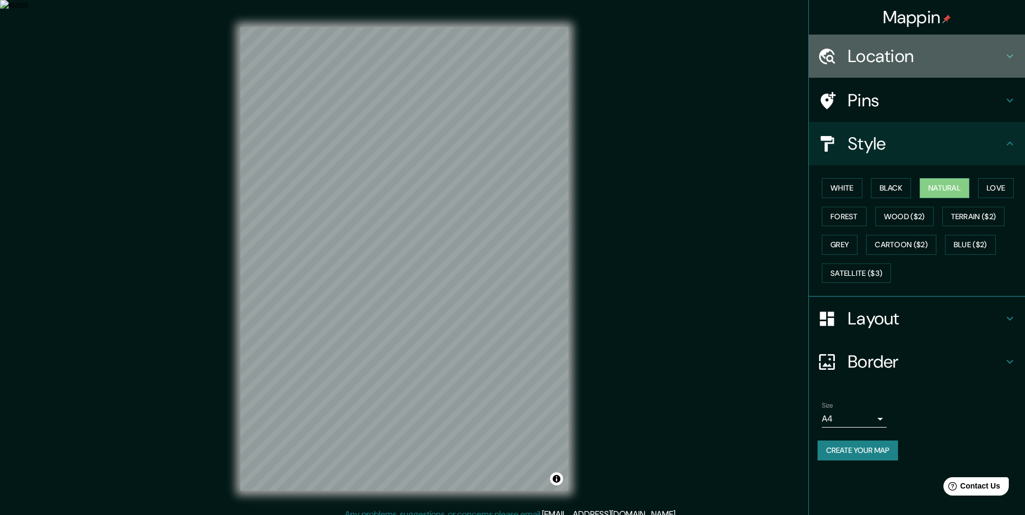
click at [883, 68] on div "Location" at bounding box center [917, 56] width 216 height 43
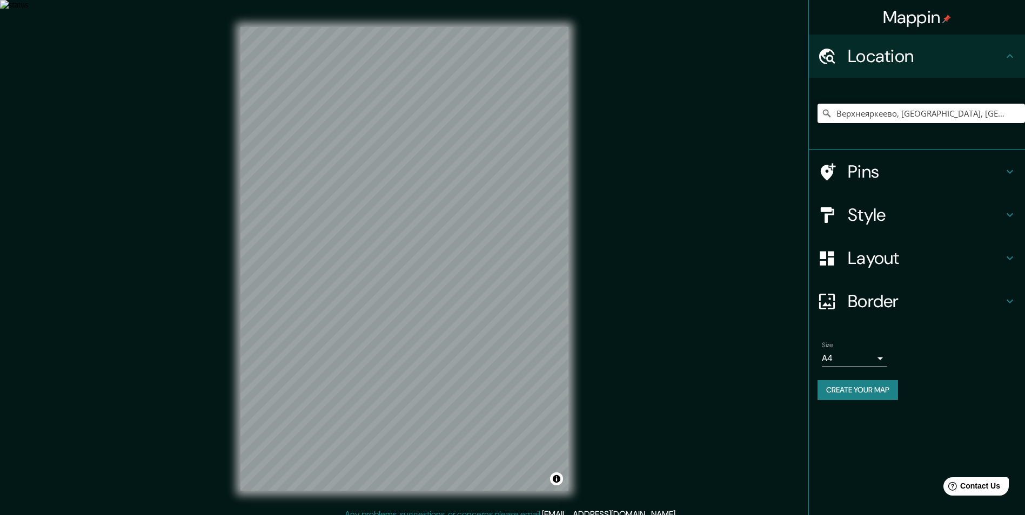
click at [918, 110] on input "Верхнеяркеево, [GEOGRAPHIC_DATA], [GEOGRAPHIC_DATA], [GEOGRAPHIC_DATA]" at bounding box center [921, 113] width 207 height 19
click at [984, 117] on input "Верхнеяркеево, [GEOGRAPHIC_DATA], [GEOGRAPHIC_DATA], [GEOGRAPHIC_DATA]" at bounding box center [921, 113] width 207 height 19
click at [1003, 112] on input "Верхнеяркеево, [GEOGRAPHIC_DATA], [GEOGRAPHIC_DATA], [GEOGRAPHIC_DATA]" at bounding box center [921, 113] width 207 height 19
drag, startPoint x: 899, startPoint y: 116, endPoint x: 1033, endPoint y: 123, distance: 134.2
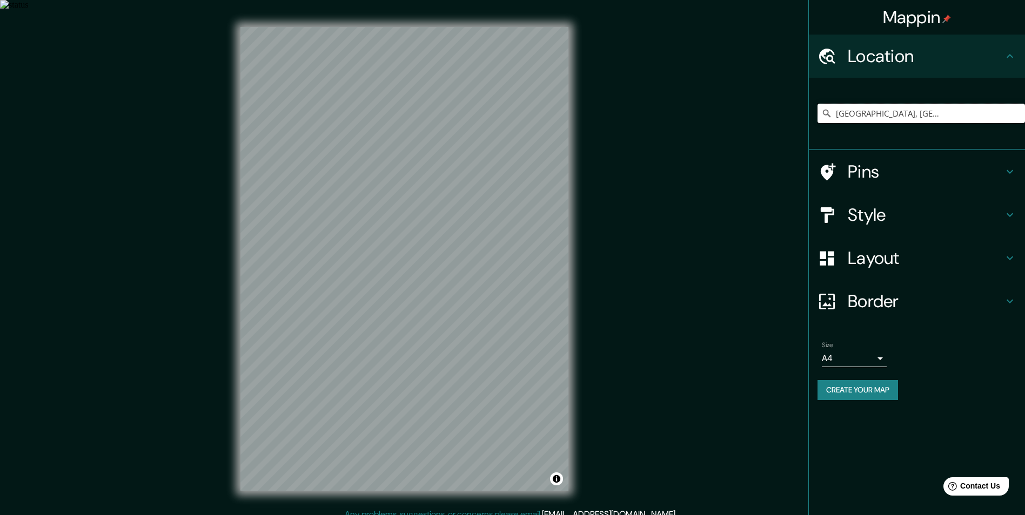
click at [1024, 123] on html "Mappin Location [GEOGRAPHIC_DATA], [GEOGRAPHIC_DATA], [GEOGRAPHIC_DATA], [GEOGR…" at bounding box center [512, 257] width 1025 height 515
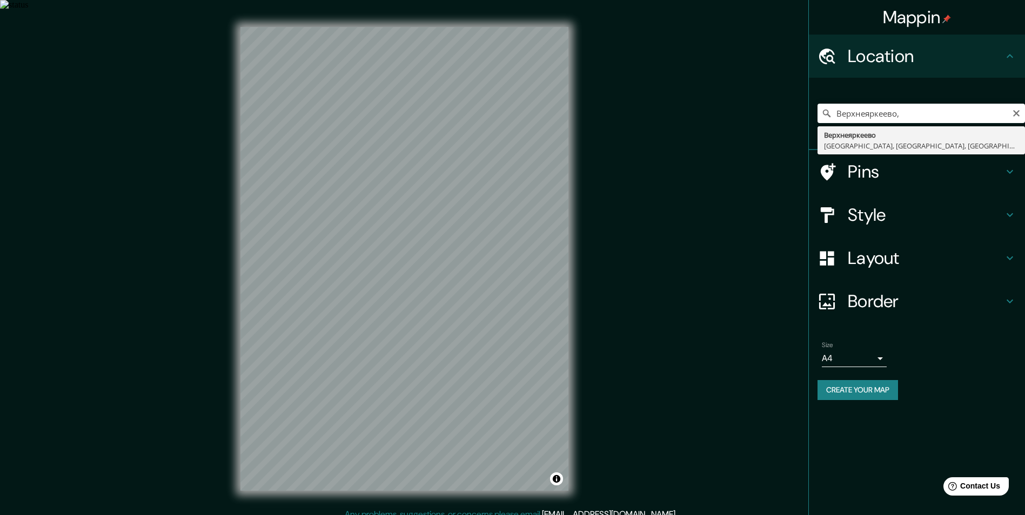
type input "Верхнеяркеево, [GEOGRAPHIC_DATA], [GEOGRAPHIC_DATA], [GEOGRAPHIC_DATA]"
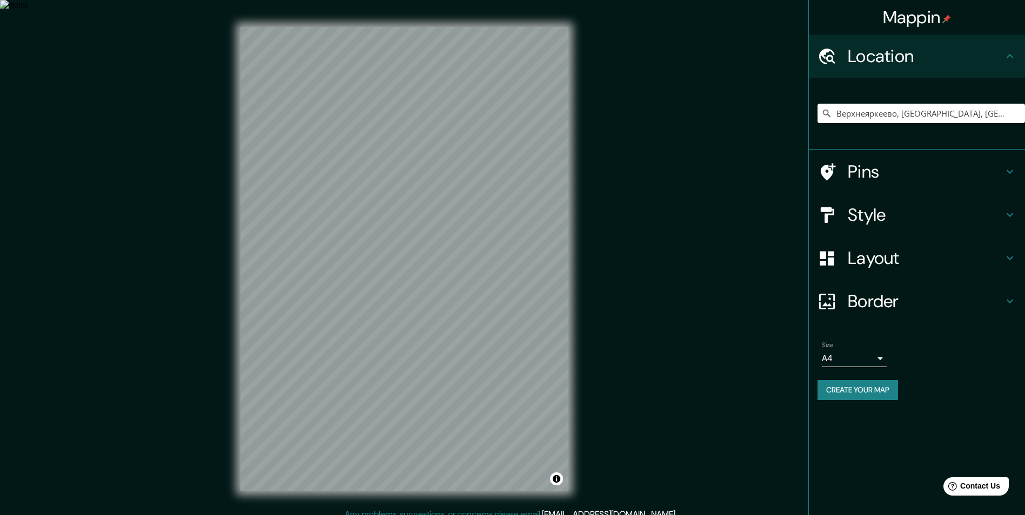
click at [902, 257] on h4 "Layout" at bounding box center [926, 258] width 156 height 22
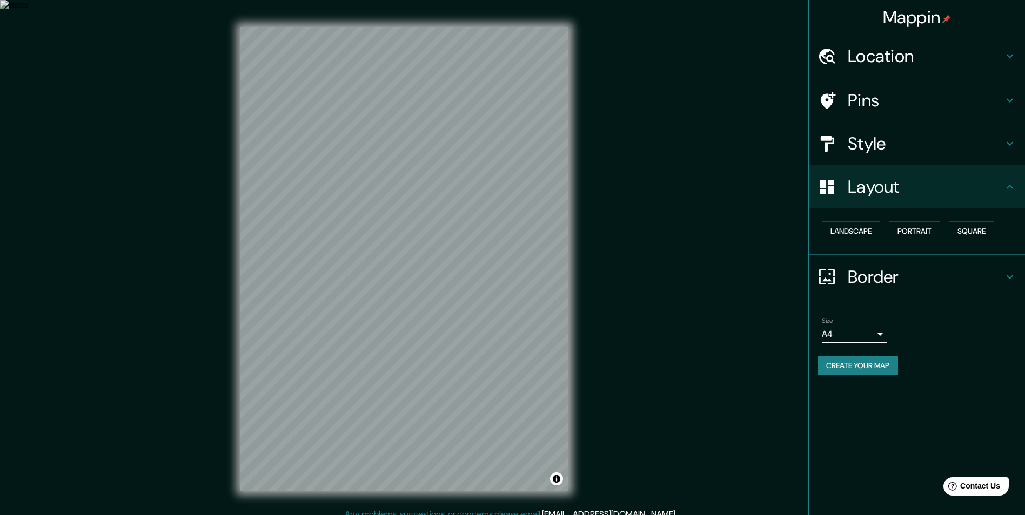
click at [883, 135] on h4 "Style" at bounding box center [926, 144] width 156 height 22
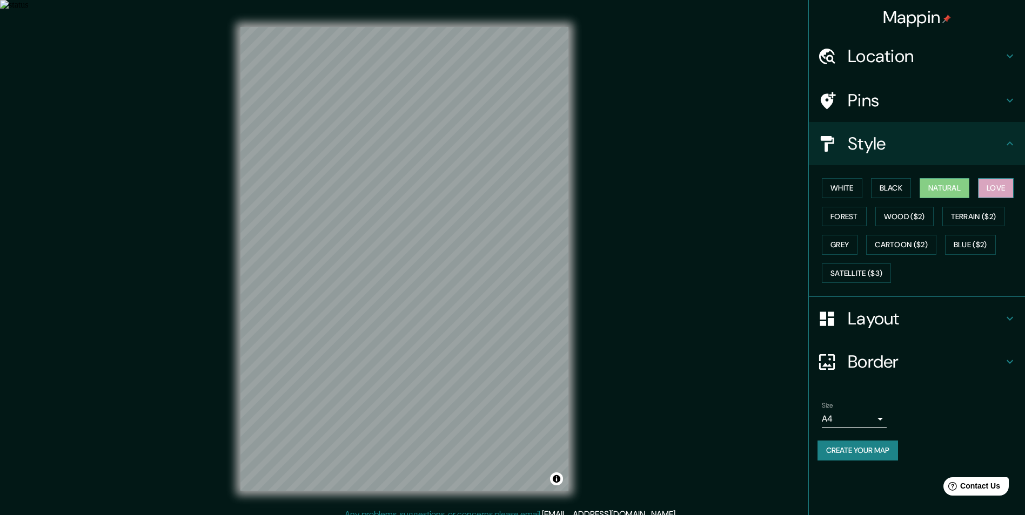
click at [996, 190] on button "Love" at bounding box center [996, 188] width 36 height 20
click at [901, 189] on button "Black" at bounding box center [891, 188] width 41 height 20
click at [909, 220] on button "Wood ($2)" at bounding box center [904, 217] width 58 height 20
click at [853, 215] on button "Forest" at bounding box center [844, 217] width 45 height 20
click at [840, 250] on button "Grey" at bounding box center [840, 245] width 36 height 20
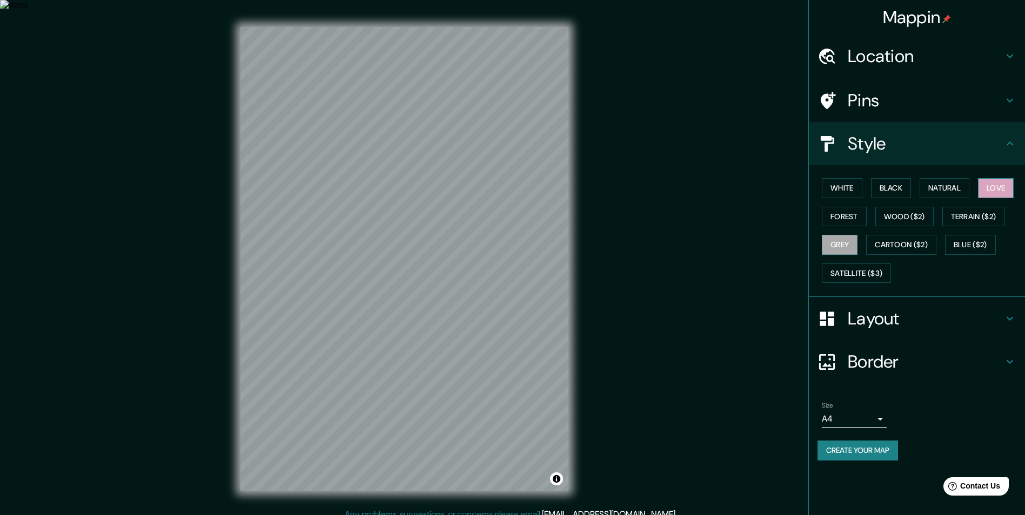
click at [995, 187] on button "Love" at bounding box center [996, 188] width 36 height 20
click at [954, 190] on button "Natural" at bounding box center [945, 188] width 50 height 20
click at [901, 190] on button "Black" at bounding box center [891, 188] width 41 height 20
click at [840, 184] on button "White" at bounding box center [842, 188] width 41 height 20
click at [849, 224] on button "Forest" at bounding box center [844, 217] width 45 height 20
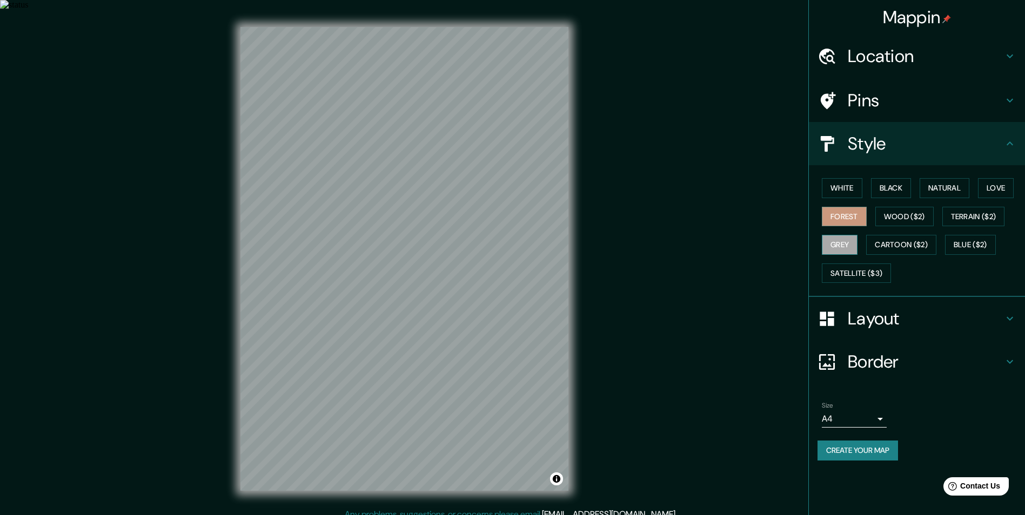
click at [847, 245] on button "Grey" at bounding box center [840, 245] width 36 height 20
click at [903, 243] on button "Cartoon ($2)" at bounding box center [901, 245] width 70 height 20
click at [911, 216] on button "Wood ($2)" at bounding box center [904, 217] width 58 height 20
click at [987, 215] on button "Terrain ($2)" at bounding box center [973, 217] width 63 height 20
click at [979, 245] on button "Blue ($2)" at bounding box center [970, 245] width 51 height 20
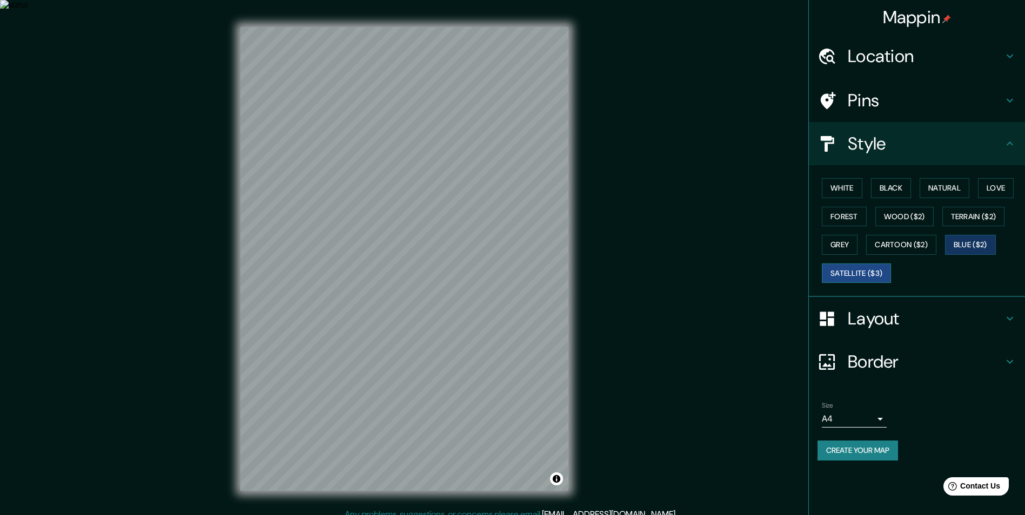
click at [856, 272] on button "Satellite ($3)" at bounding box center [856, 274] width 69 height 20
click at [840, 183] on button "White" at bounding box center [842, 188] width 41 height 20
click at [870, 311] on h4 "Layout" at bounding box center [926, 319] width 156 height 22
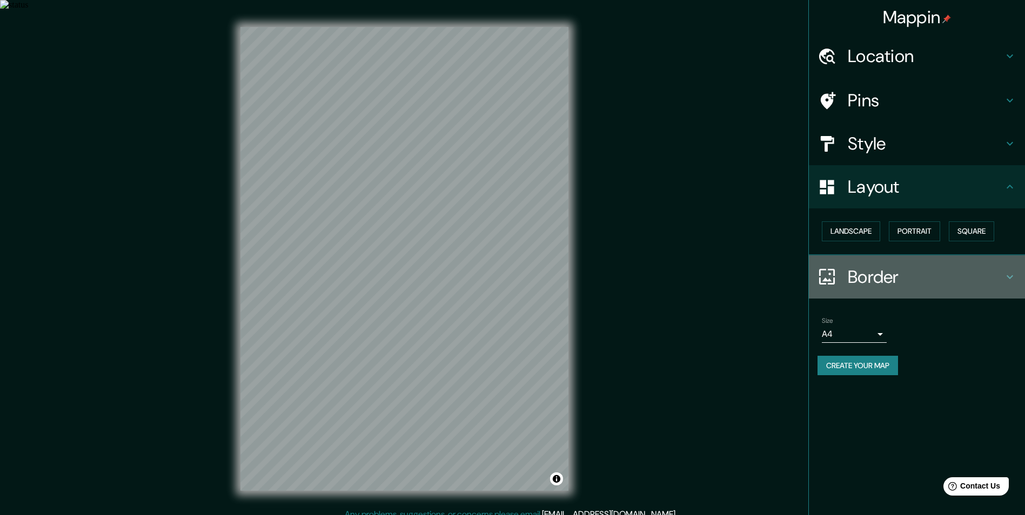
click at [880, 277] on h4 "Border" at bounding box center [926, 277] width 156 height 22
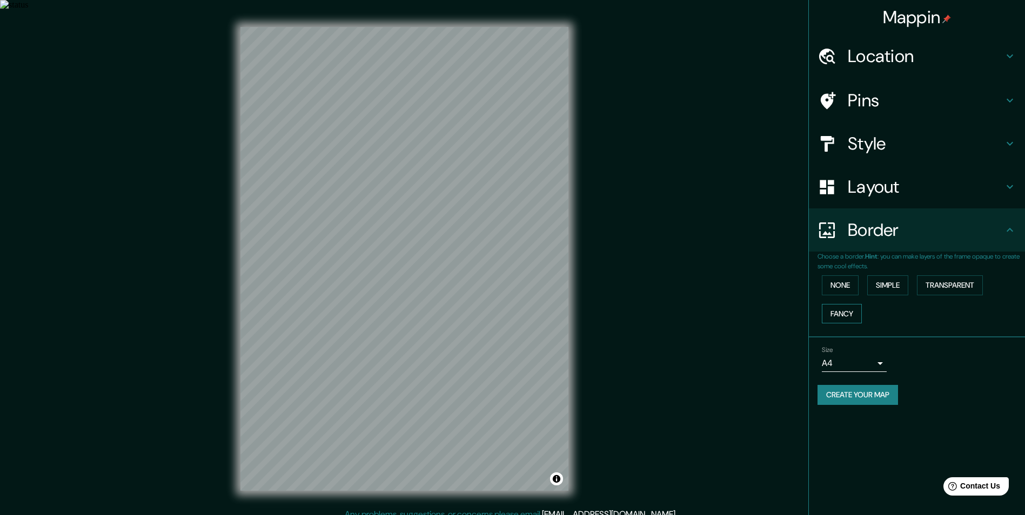
click at [839, 318] on button "Fancy" at bounding box center [842, 314] width 40 height 20
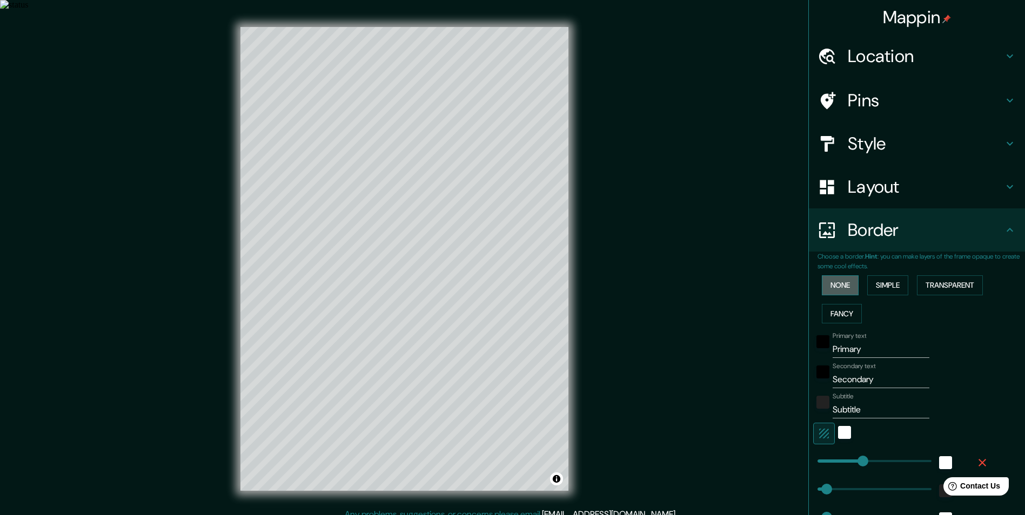
click at [841, 291] on button "None" at bounding box center [840, 286] width 37 height 20
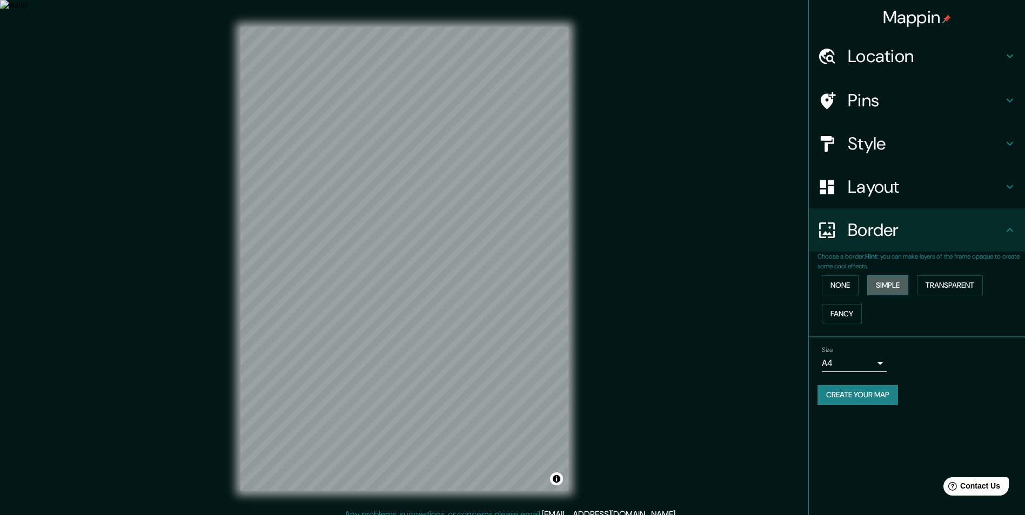
click at [896, 291] on button "Simple" at bounding box center [887, 286] width 41 height 20
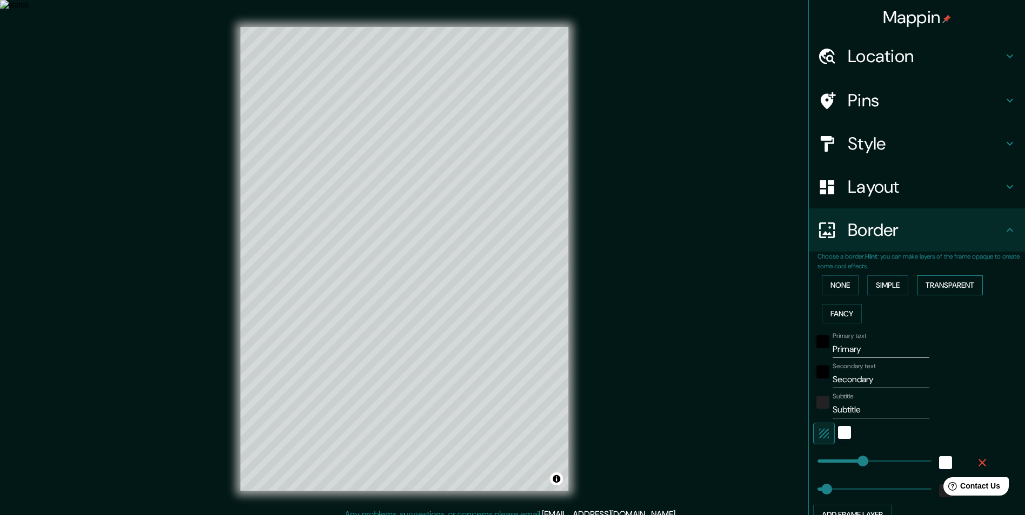
click at [944, 285] on button "Transparent" at bounding box center [950, 286] width 66 height 20
click at [836, 316] on button "Fancy" at bounding box center [842, 314] width 40 height 20
click at [843, 287] on button "None" at bounding box center [840, 286] width 37 height 20
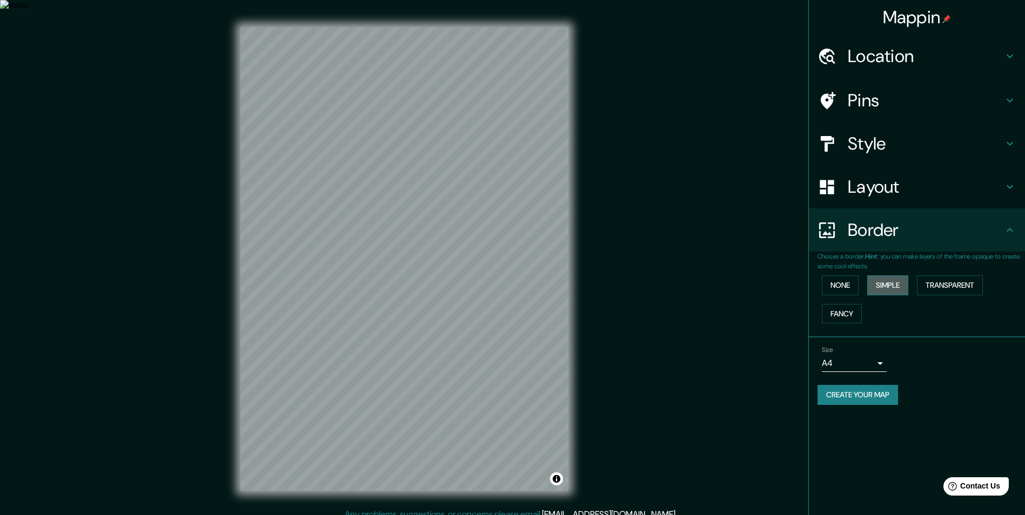
click at [901, 286] on button "Simple" at bounding box center [887, 286] width 41 height 20
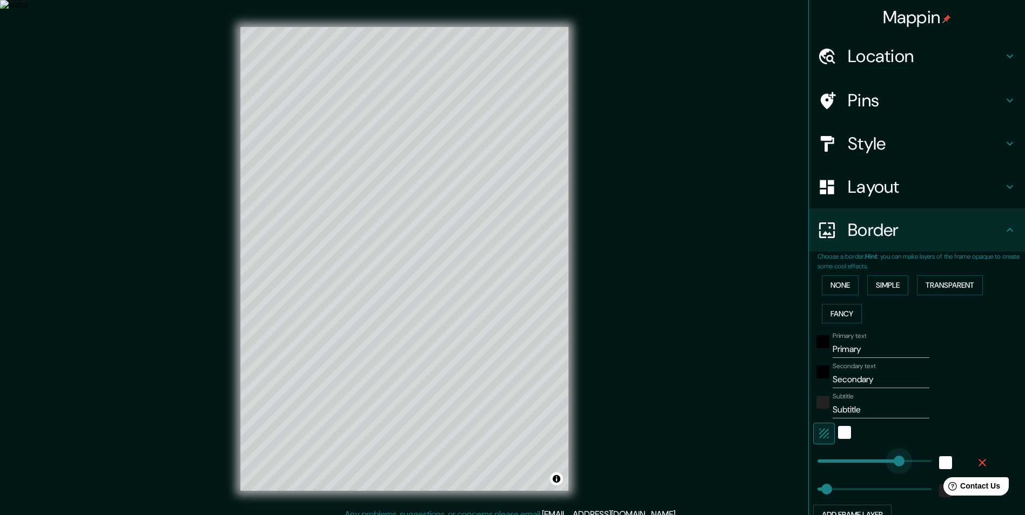
type input "607"
drag, startPoint x: 854, startPoint y: 456, endPoint x: 924, endPoint y: 455, distance: 70.2
type input "49"
type input "0"
drag, startPoint x: 922, startPoint y: 463, endPoint x: 732, endPoint y: 461, distance: 190.2
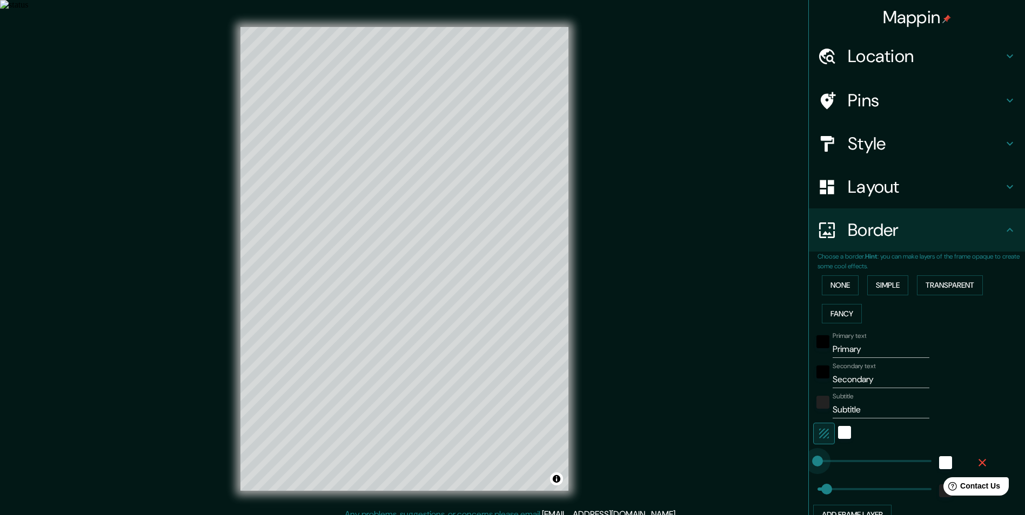
type input "49"
type input "37"
type input "303"
drag, startPoint x: 823, startPoint y: 490, endPoint x: 866, endPoint y: 487, distance: 43.3
type input "464"
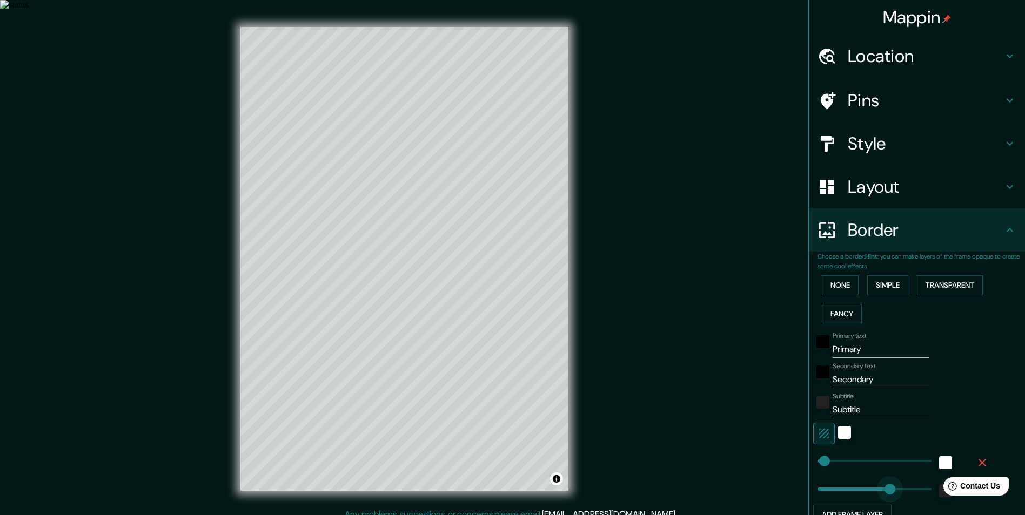
drag, startPoint x: 866, startPoint y: 487, endPoint x: 896, endPoint y: 488, distance: 30.3
type input "84"
drag, startPoint x: 892, startPoint y: 490, endPoint x: 825, endPoint y: 485, distance: 66.6
click at [864, 192] on h4 "Layout" at bounding box center [926, 187] width 156 height 22
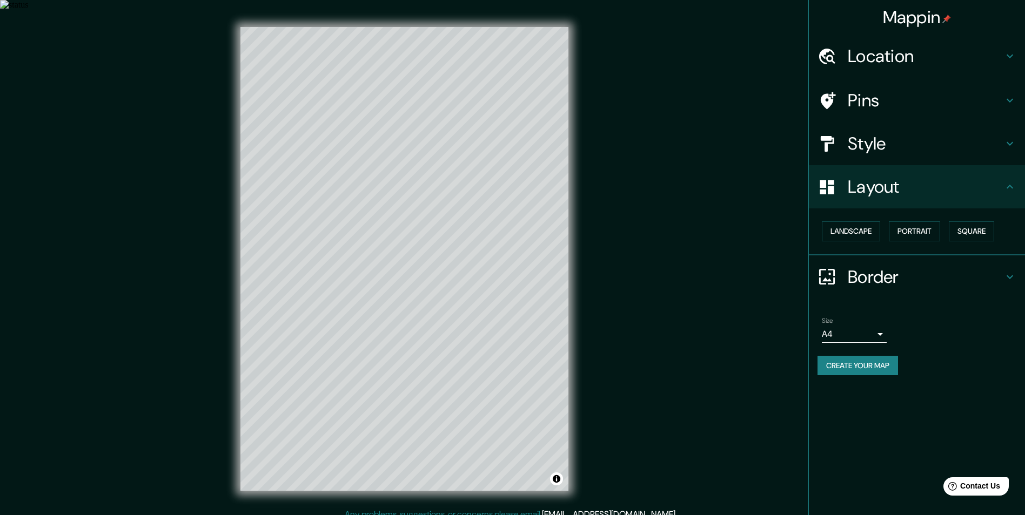
click at [861, 158] on div "Style" at bounding box center [917, 143] width 216 height 43
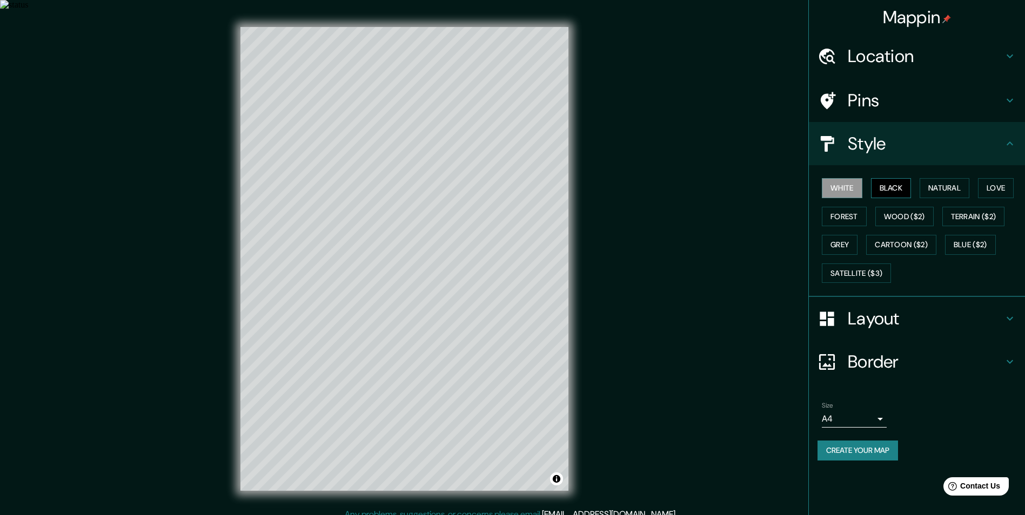
click at [885, 188] on button "Black" at bounding box center [891, 188] width 41 height 20
click at [939, 193] on button "Natural" at bounding box center [945, 188] width 50 height 20
